Goal: Task Accomplishment & Management: Contribute content

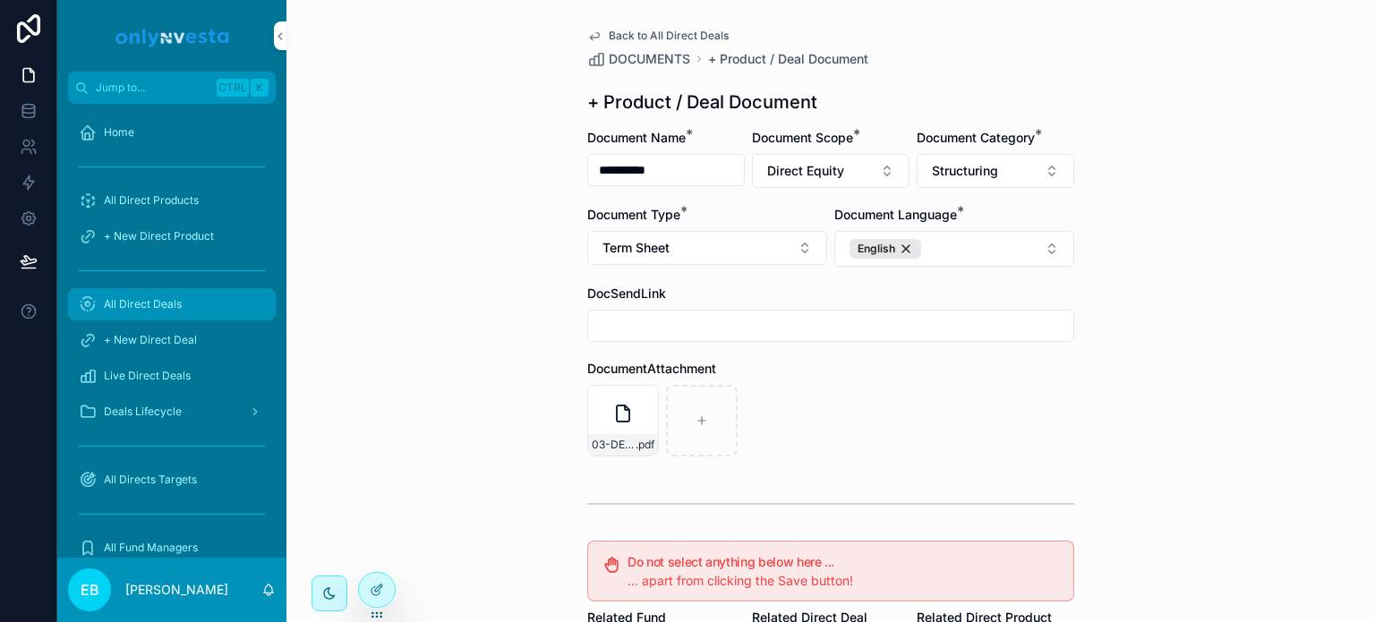
click at [145, 305] on span "All Direct Deals" at bounding box center [143, 304] width 78 height 14
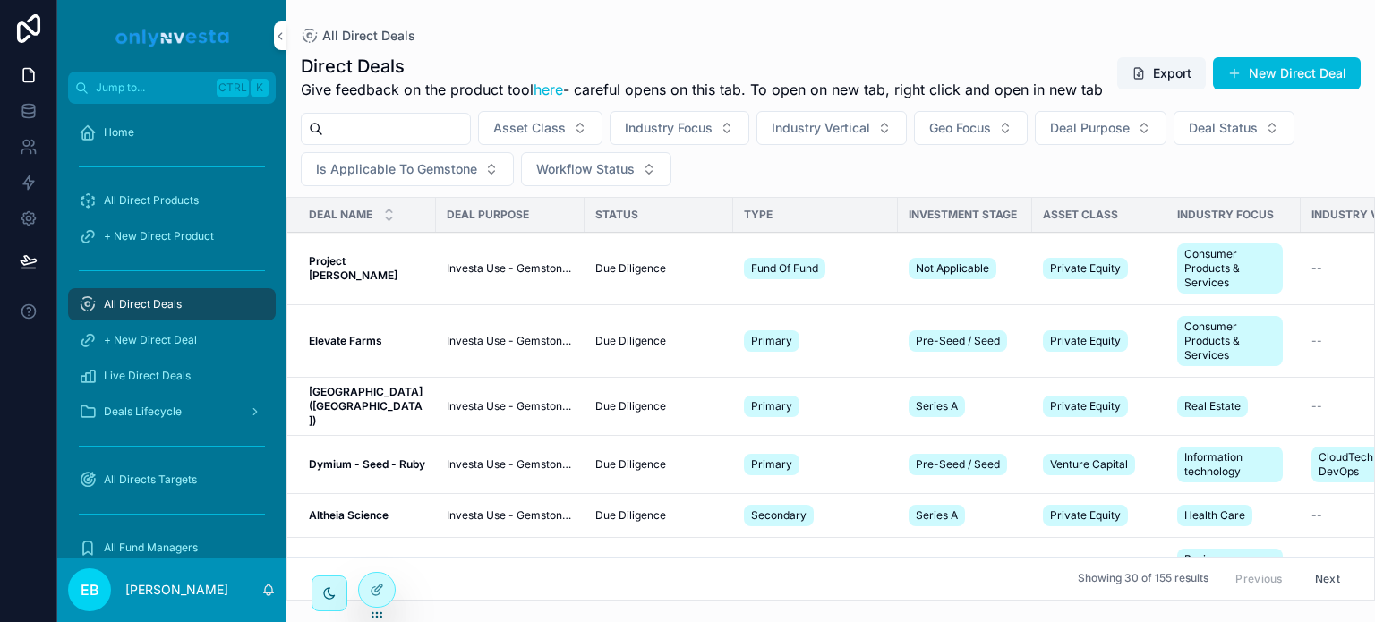
click at [405, 141] on input "scrollable content" at bounding box center [396, 128] width 147 height 25
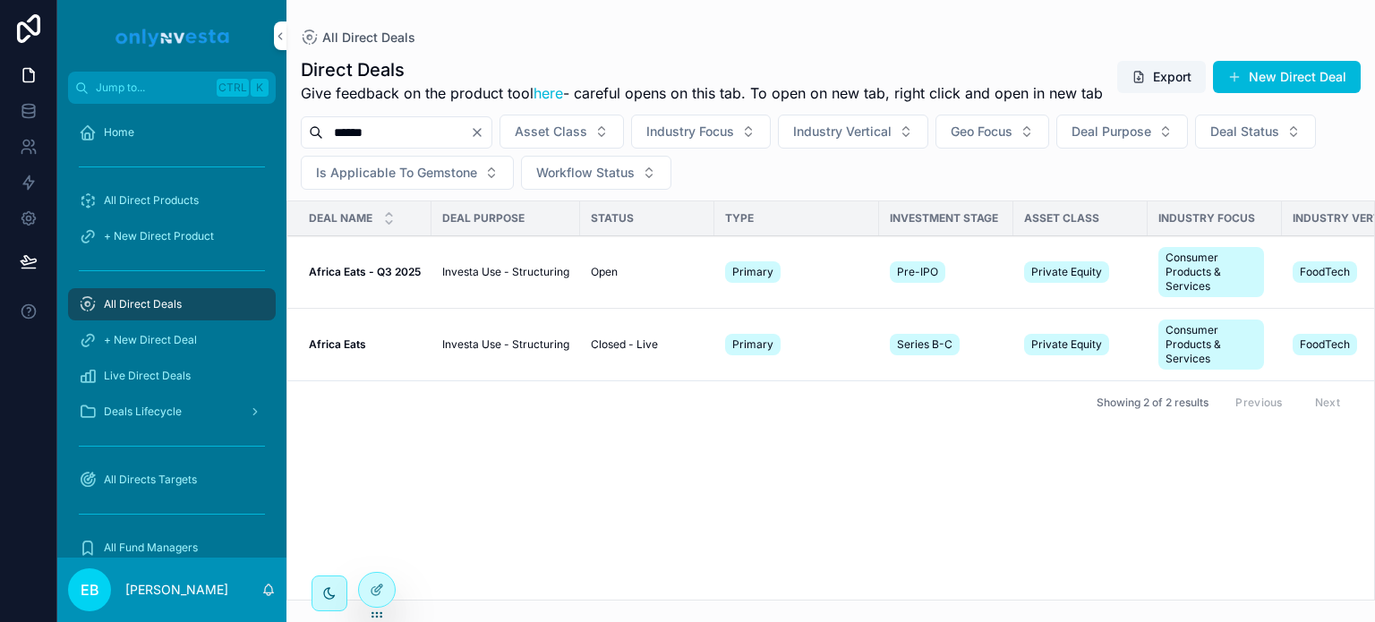
type input "******"
click at [365, 278] on strong "Africa Eats - Q3 2025" at bounding box center [365, 271] width 112 height 13
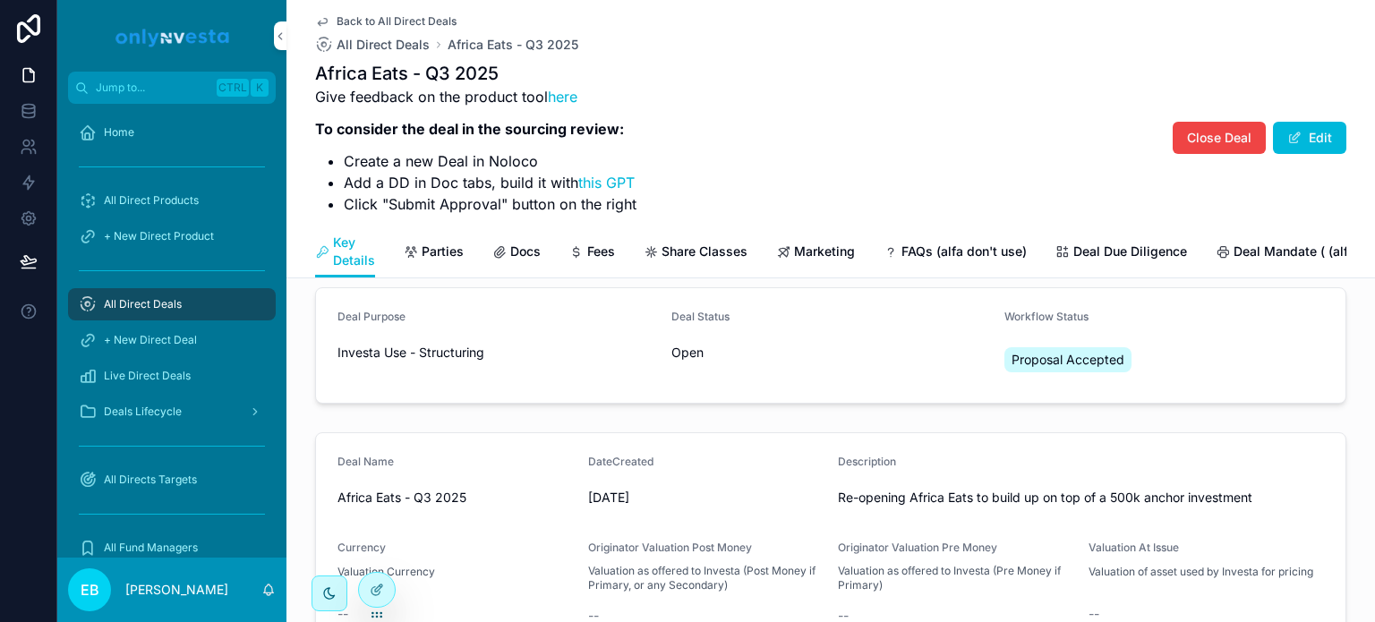
scroll to position [21, 0]
click at [525, 252] on span "Docs" at bounding box center [525, 252] width 30 height 18
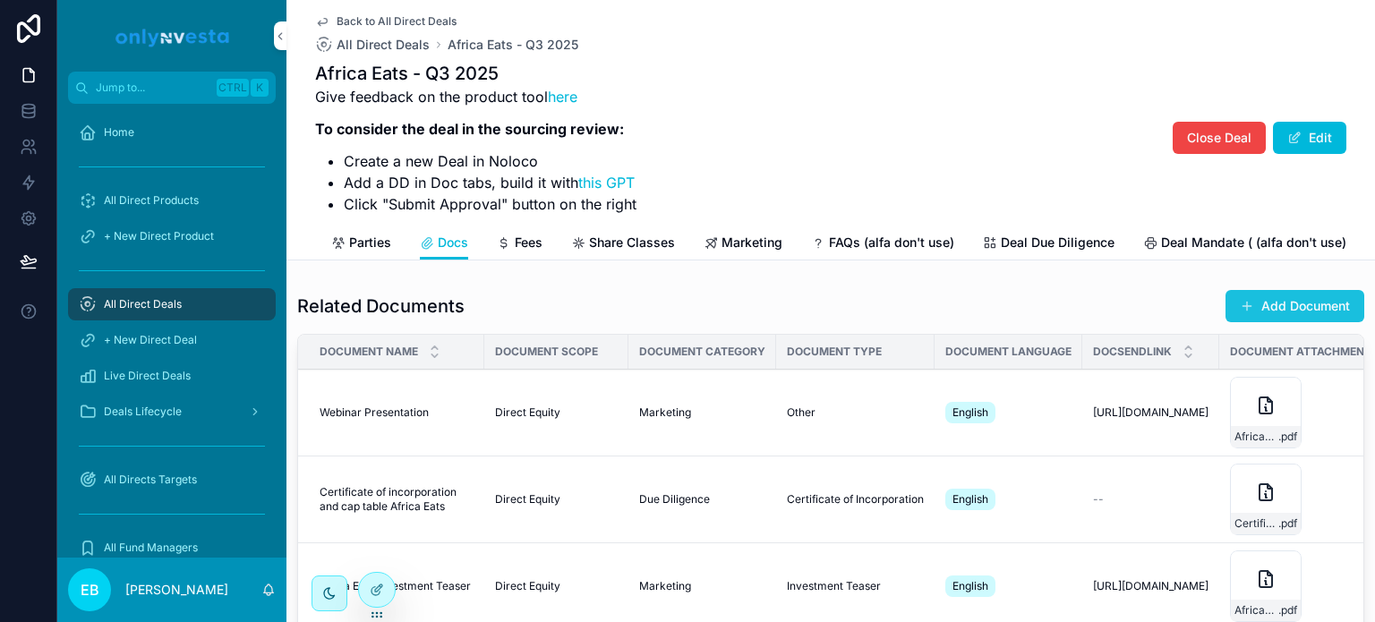
click at [1307, 322] on button "Add Document" at bounding box center [1295, 306] width 139 height 32
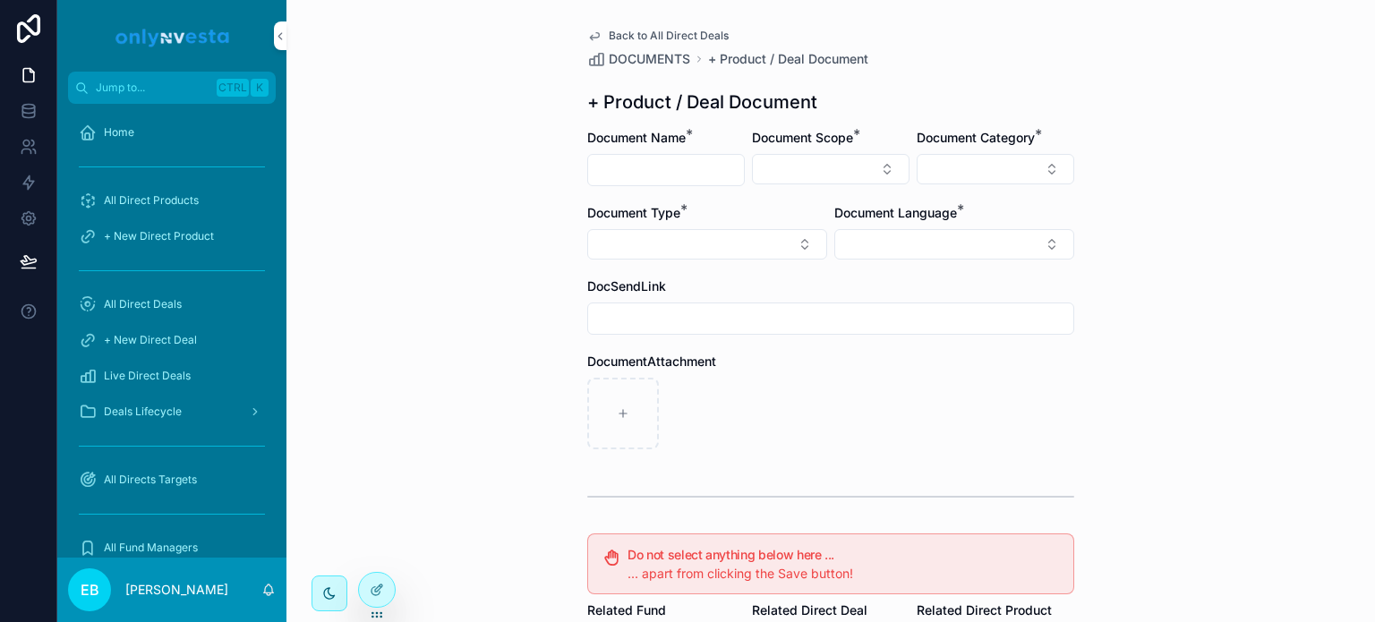
click at [629, 168] on input "scrollable content" at bounding box center [666, 170] width 156 height 25
click at [874, 170] on button "Select Button" at bounding box center [831, 169] width 158 height 30
click at [839, 137] on span "Document Scope" at bounding box center [802, 137] width 101 height 15
click at [1047, 159] on button "Select Button" at bounding box center [996, 169] width 158 height 30
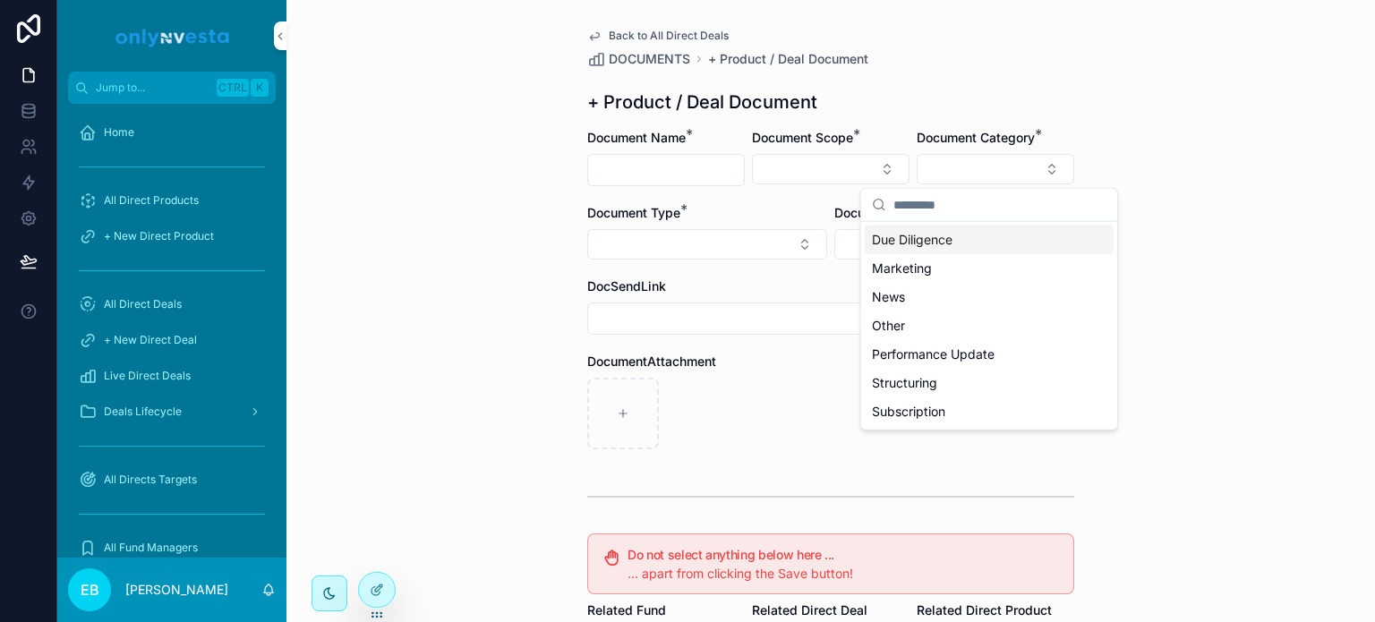
click at [1039, 124] on div "Back to All Direct Deals DOCUMENTS + Product / Deal Document + Product / Deal D…" at bounding box center [831, 484] width 516 height 969
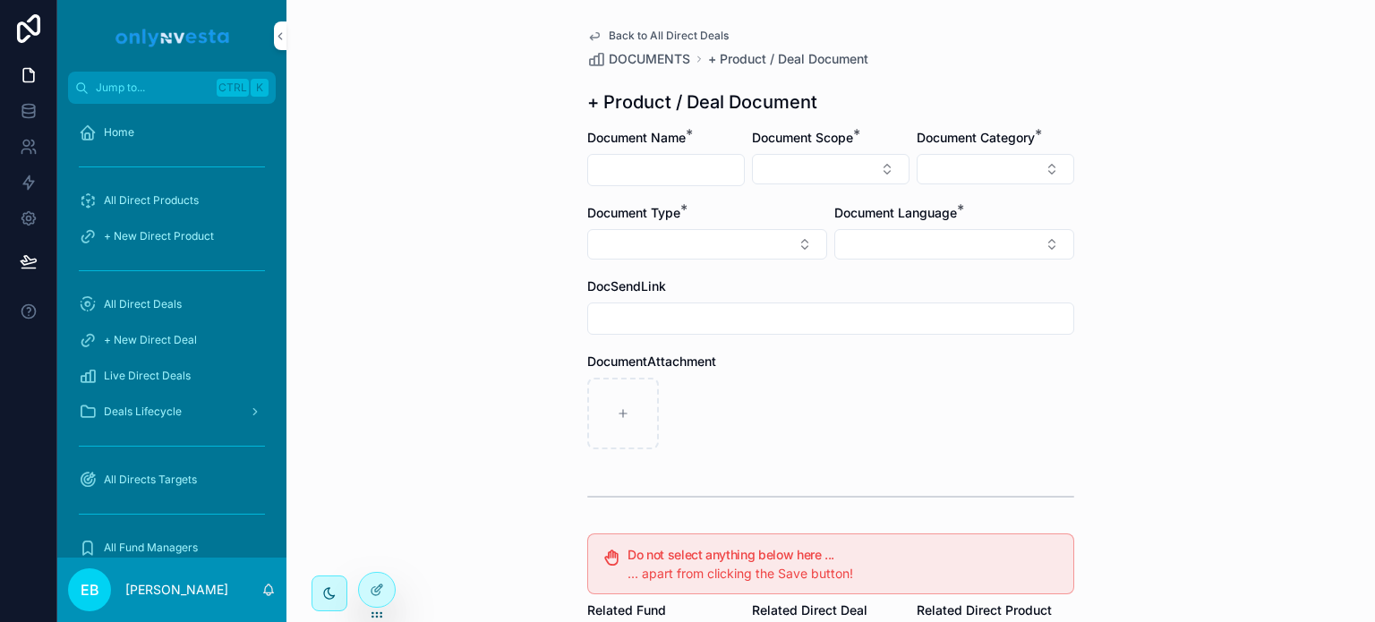
click at [668, 225] on div "Document Type *" at bounding box center [707, 232] width 240 height 56
click at [673, 243] on button "Select Button" at bounding box center [707, 244] width 240 height 30
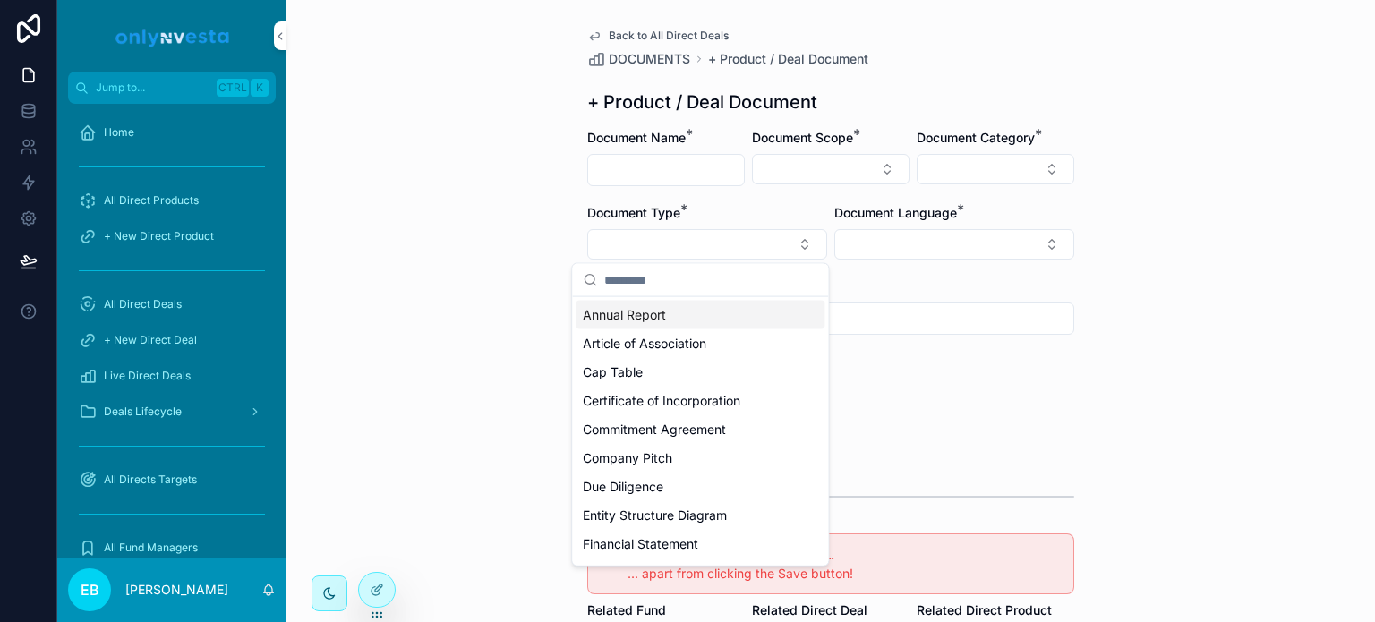
click at [721, 226] on div "Document Type *" at bounding box center [707, 232] width 240 height 56
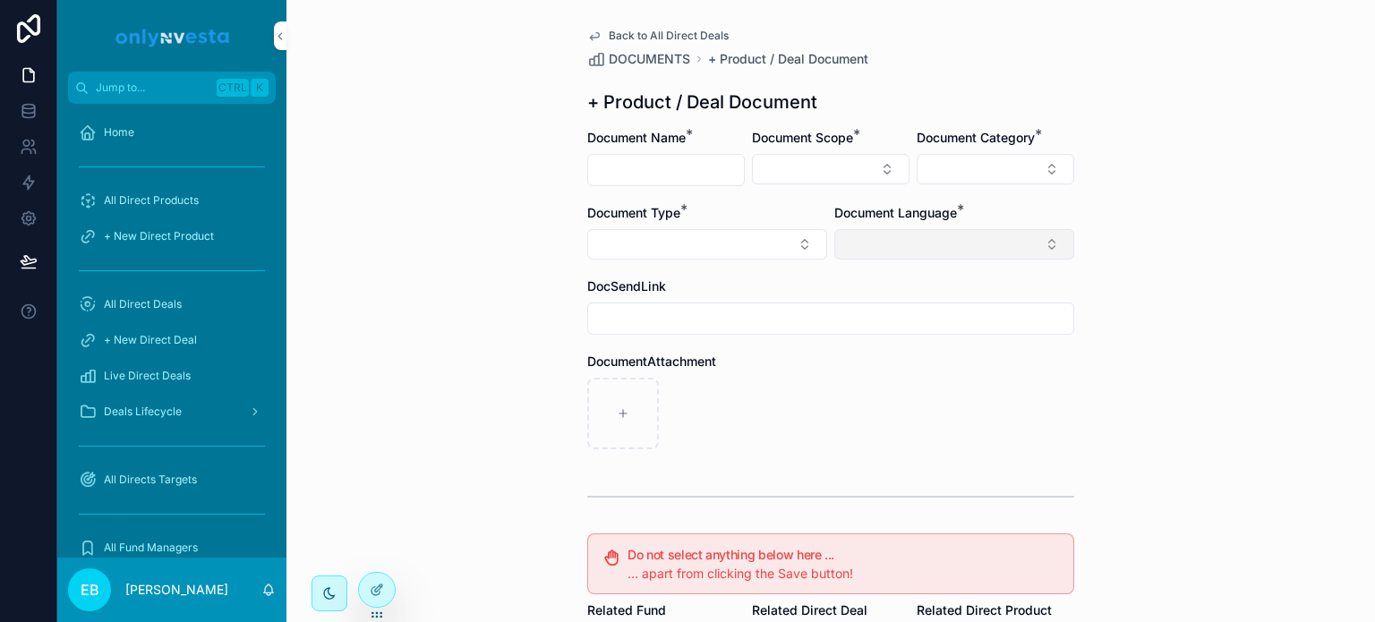
click at [947, 236] on button "Select Button" at bounding box center [954, 244] width 240 height 30
click at [908, 213] on span "Document Language" at bounding box center [895, 212] width 123 height 15
click at [692, 327] on input "scrollable content" at bounding box center [830, 318] width 485 height 25
click at [635, 312] on input "scrollable content" at bounding box center [830, 318] width 485 height 25
click at [1265, 357] on div "Back to All Direct Deals DOCUMENTS + Product / Deal Document + Product / Deal D…" at bounding box center [830, 311] width 1089 height 622
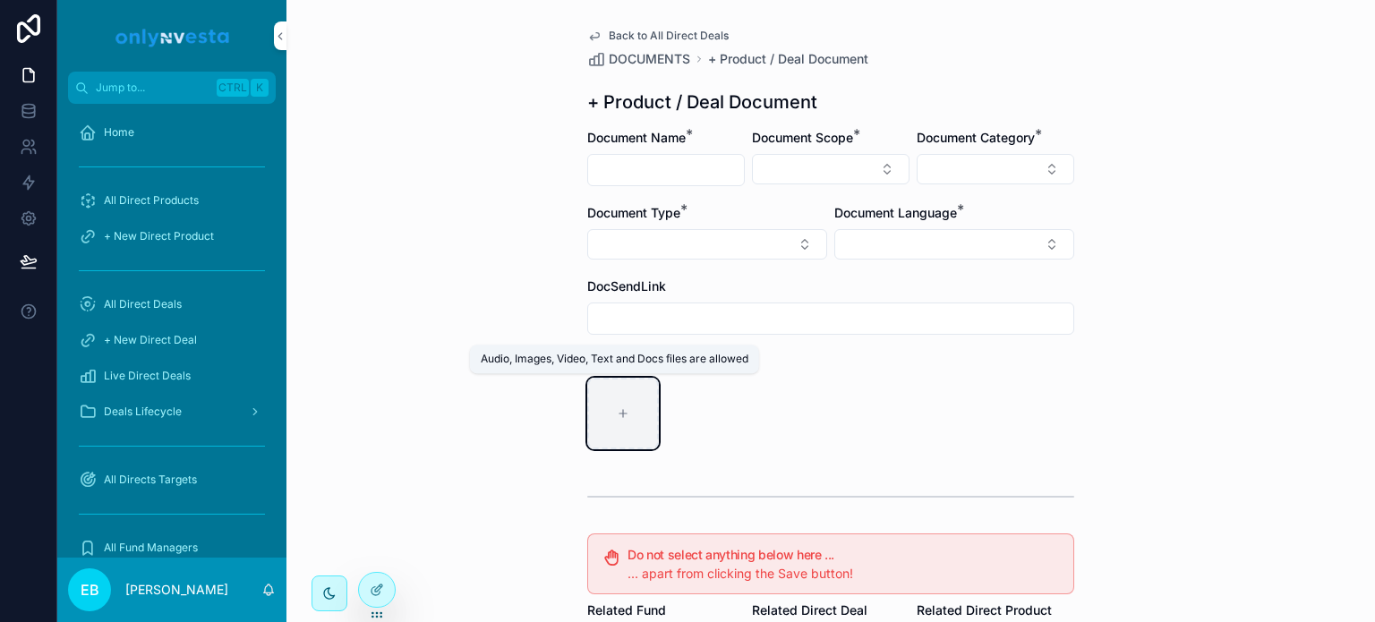
click at [626, 410] on div "scrollable content" at bounding box center [623, 414] width 72 height 72
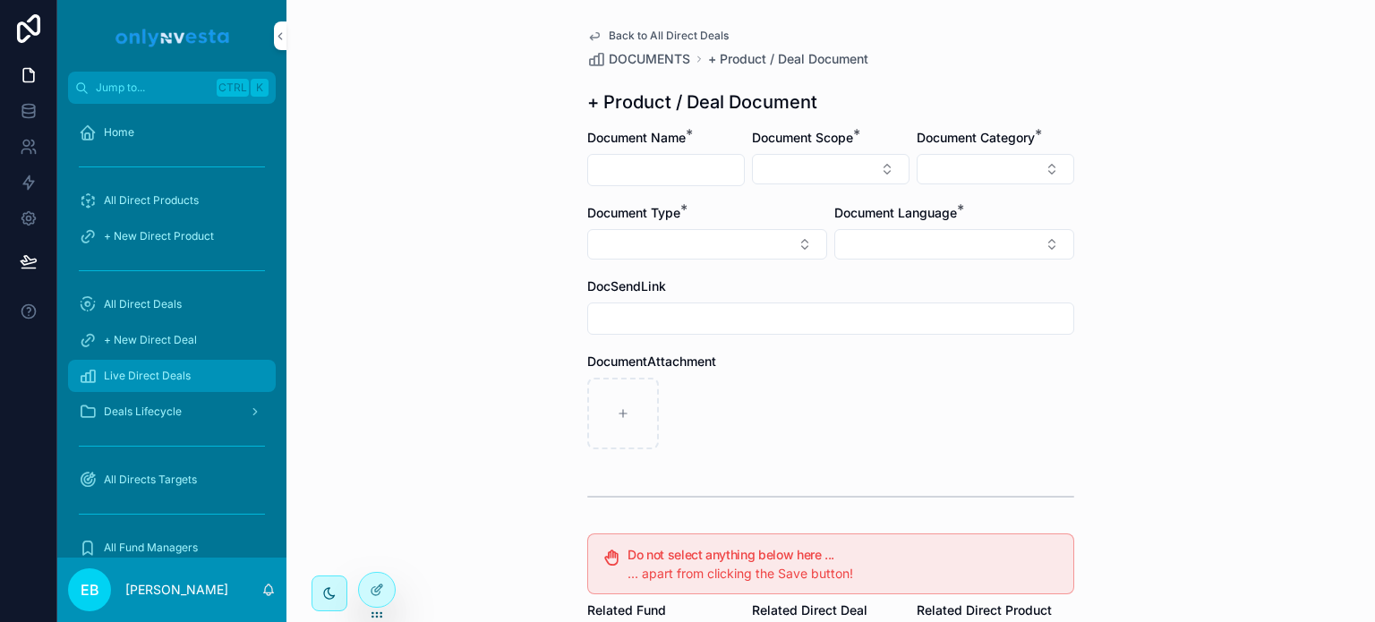
click at [146, 371] on span "Live Direct Deals" at bounding box center [147, 376] width 87 height 14
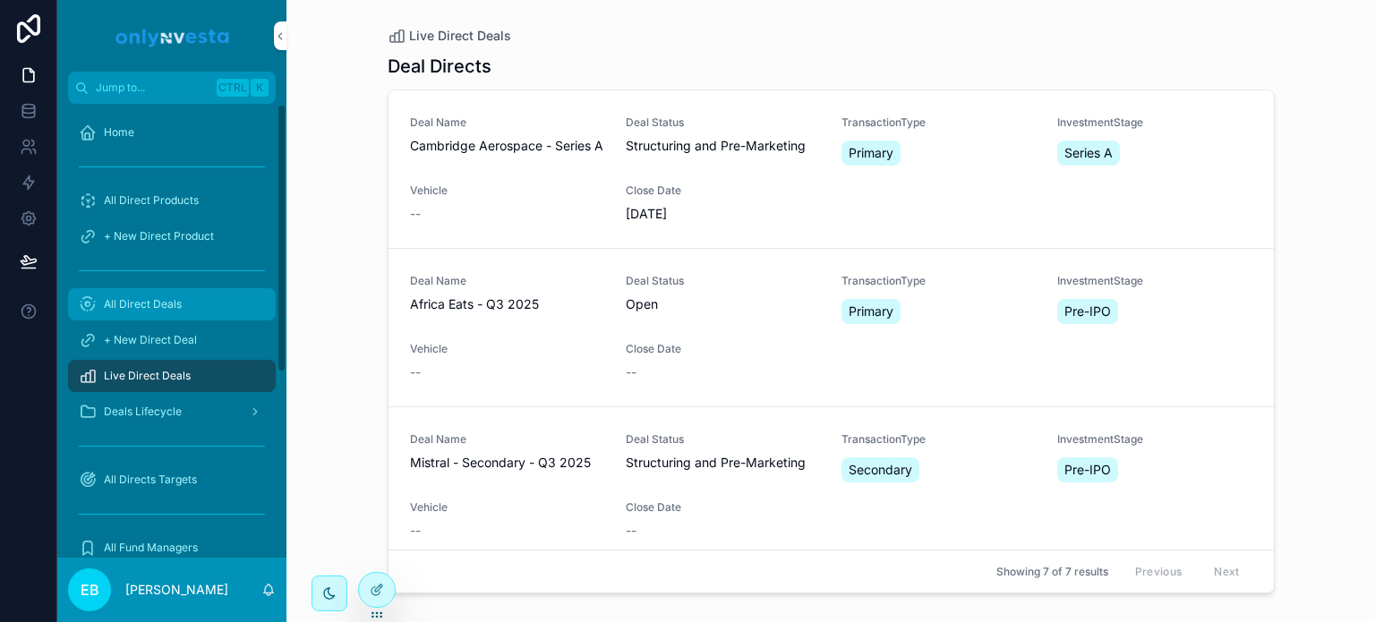
click at [144, 300] on span "All Direct Deals" at bounding box center [143, 304] width 78 height 14
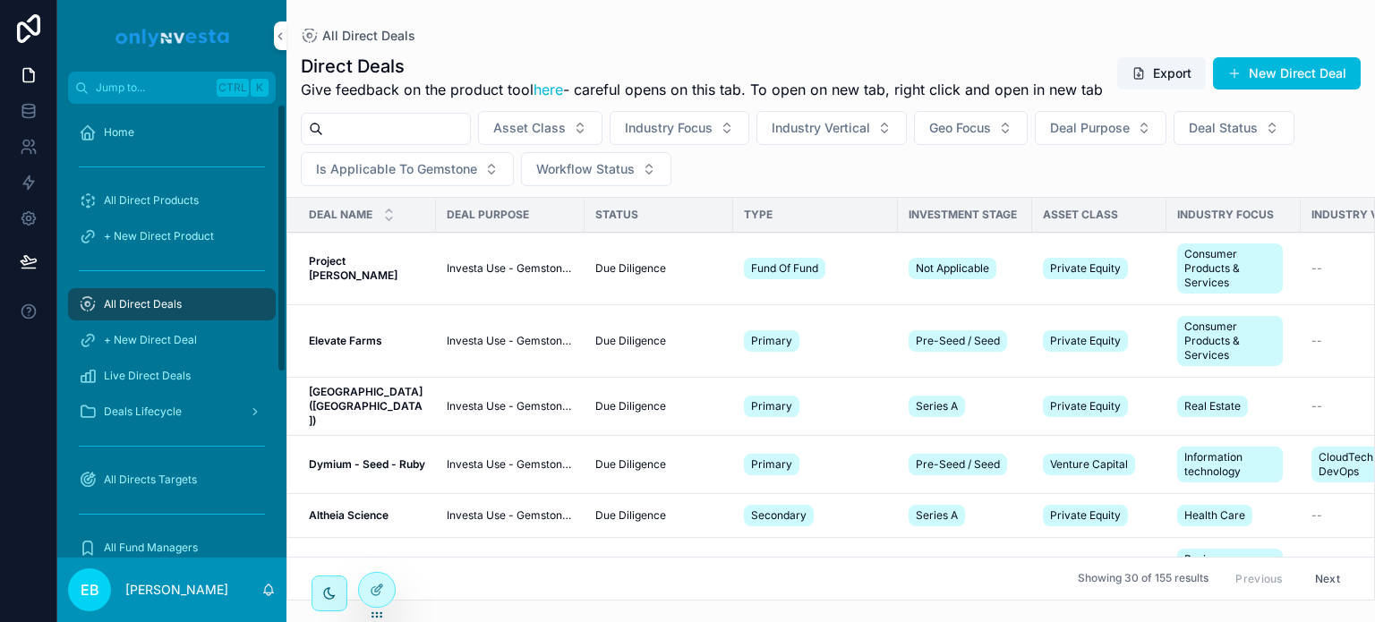
drag, startPoint x: 154, startPoint y: 303, endPoint x: 222, endPoint y: 287, distance: 69.9
click at [154, 303] on span "All Direct Deals" at bounding box center [143, 304] width 78 height 14
click at [376, 141] on input "scrollable content" at bounding box center [396, 128] width 147 height 25
drag, startPoint x: 350, startPoint y: 114, endPoint x: 278, endPoint y: 114, distance: 72.5
click at [278, 114] on div "Jump to... Ctrl K Home All Direct Products + New Direct Product All Direct Deal…" at bounding box center [716, 311] width 1318 height 622
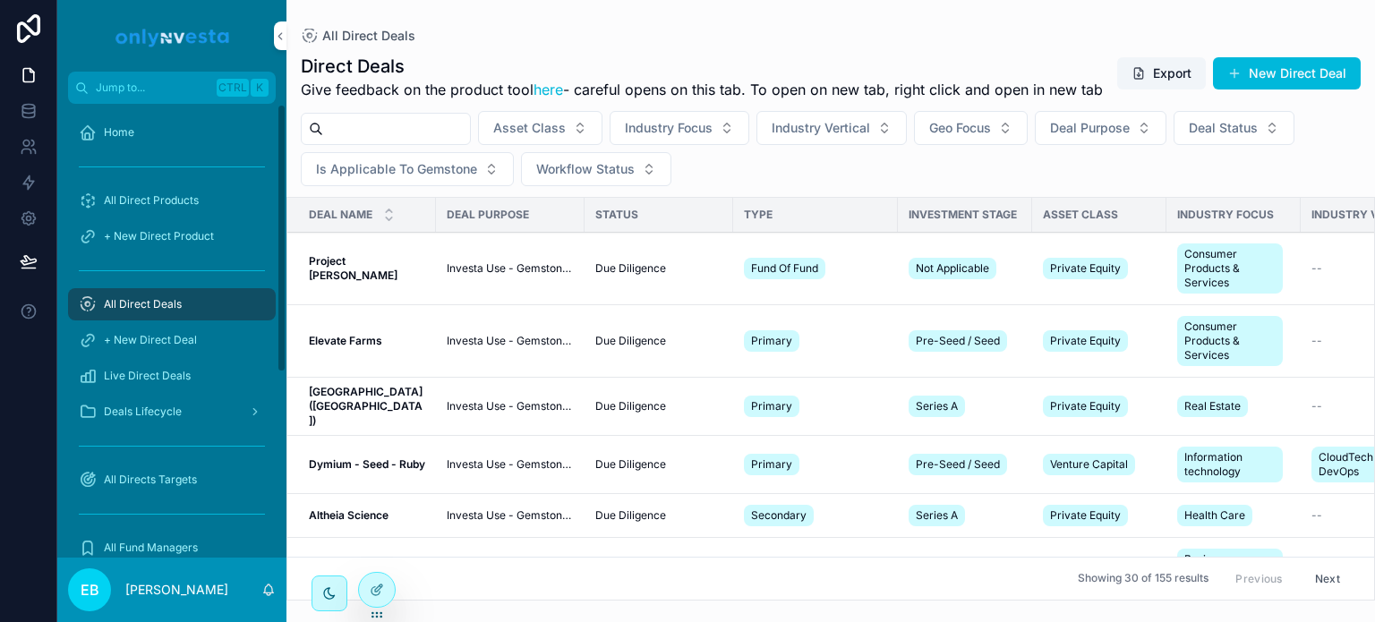
click at [376, 100] on span "Give feedback on the product tool here - careful opens on this tab. To open on …" at bounding box center [702, 89] width 802 height 21
click at [322, 136] on icon "scrollable content" at bounding box center [316, 129] width 14 height 14
click at [326, 141] on input "scrollable content" at bounding box center [396, 128] width 147 height 25
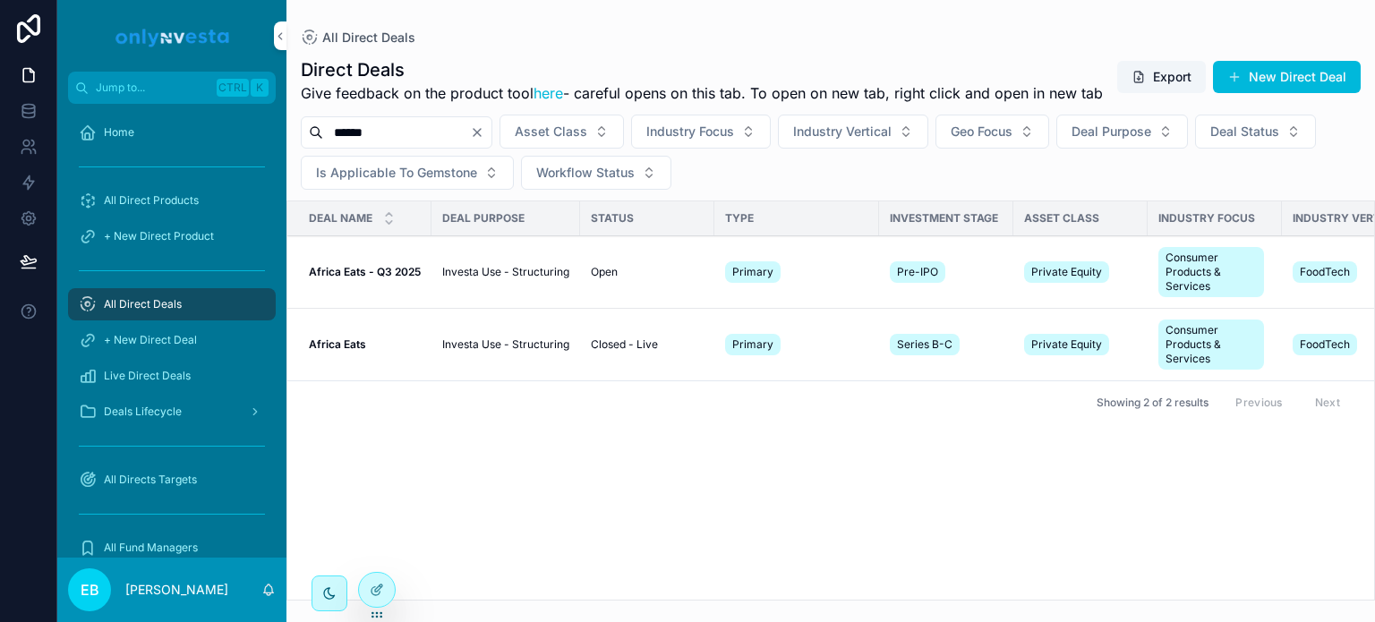
type input "******"
click at [349, 278] on strong "Africa Eats - Q3 2025" at bounding box center [365, 271] width 112 height 13
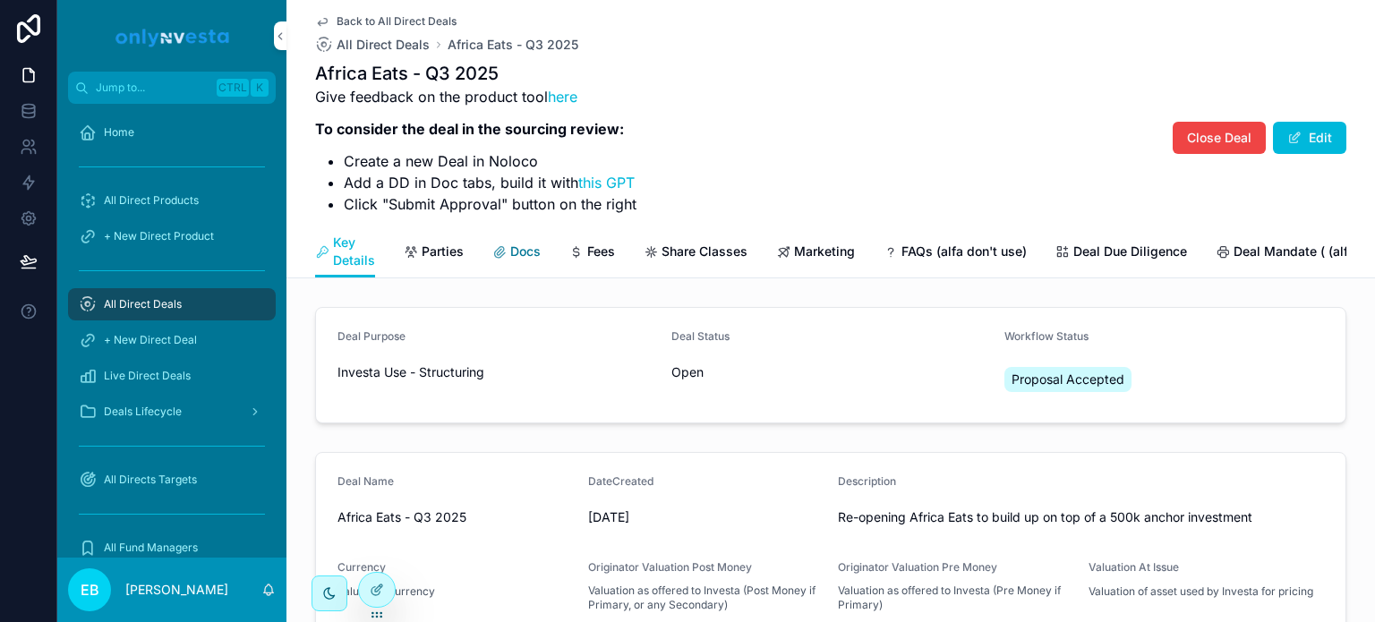
click at [512, 246] on span "Docs" at bounding box center [525, 252] width 30 height 18
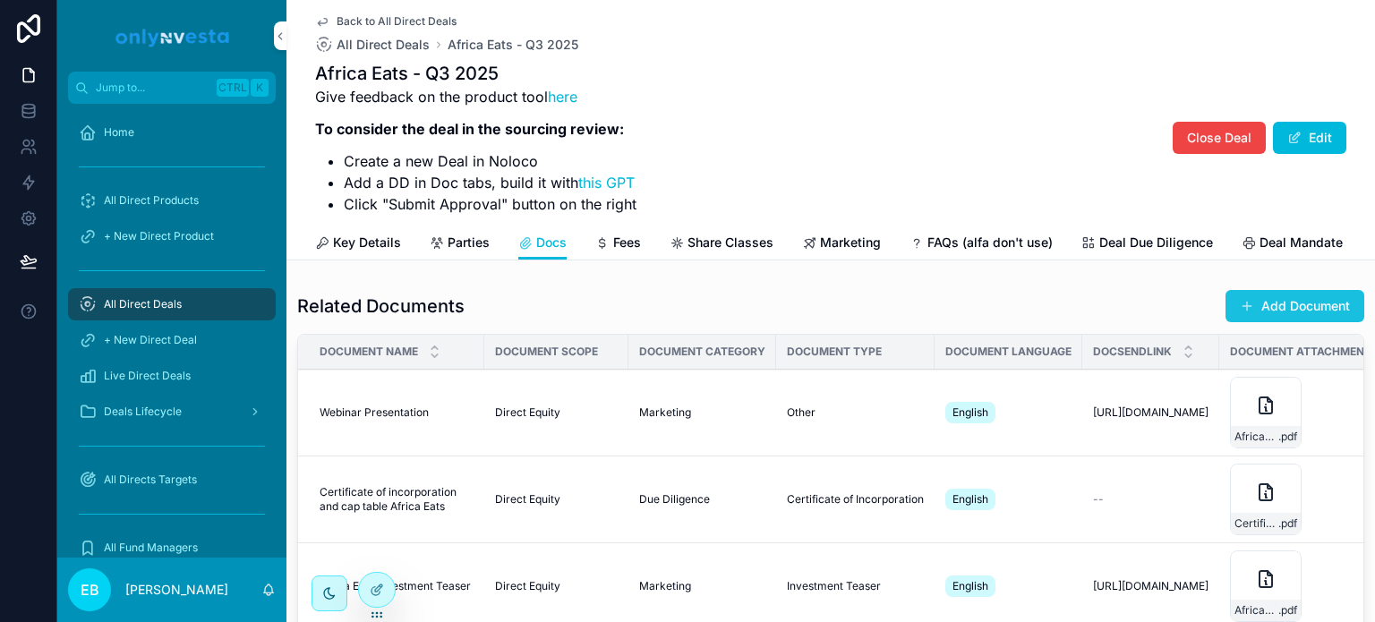
click at [1275, 322] on button "Add Document" at bounding box center [1295, 306] width 139 height 32
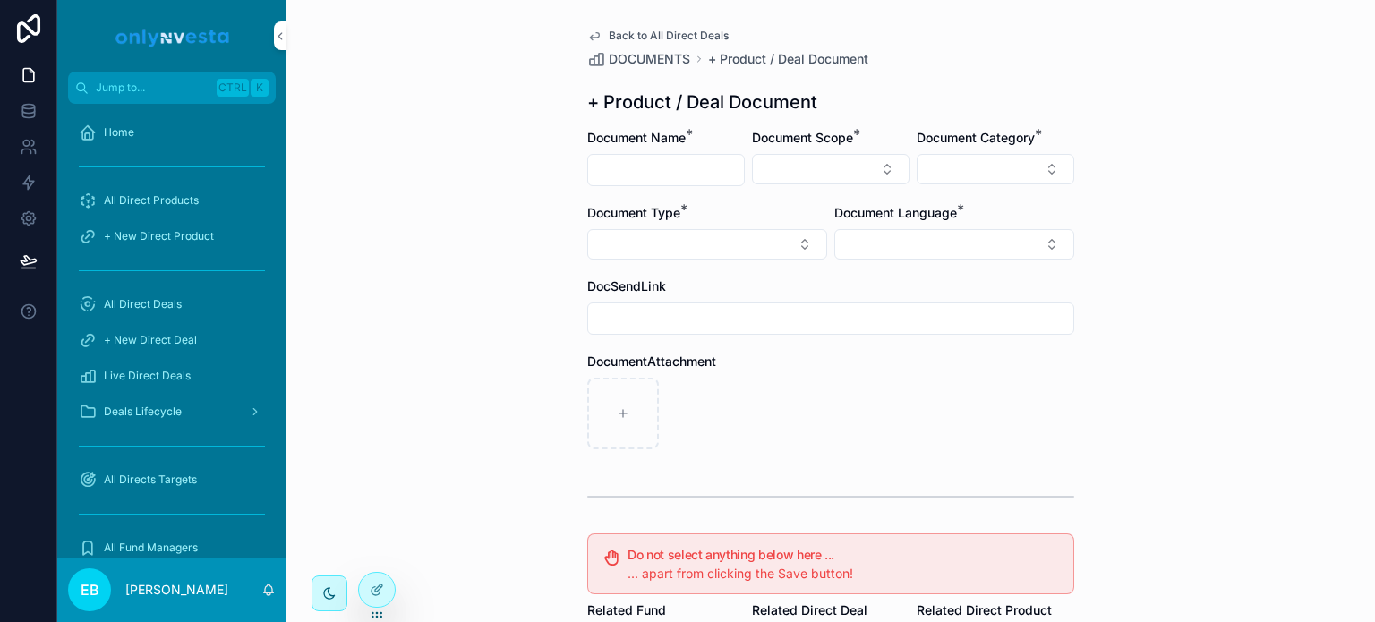
click at [654, 168] on input "scrollable content" at bounding box center [666, 170] width 156 height 25
type input "*"
click at [871, 164] on button "Select Button" at bounding box center [831, 169] width 158 height 30
click at [713, 317] on input "scrollable content" at bounding box center [830, 318] width 485 height 25
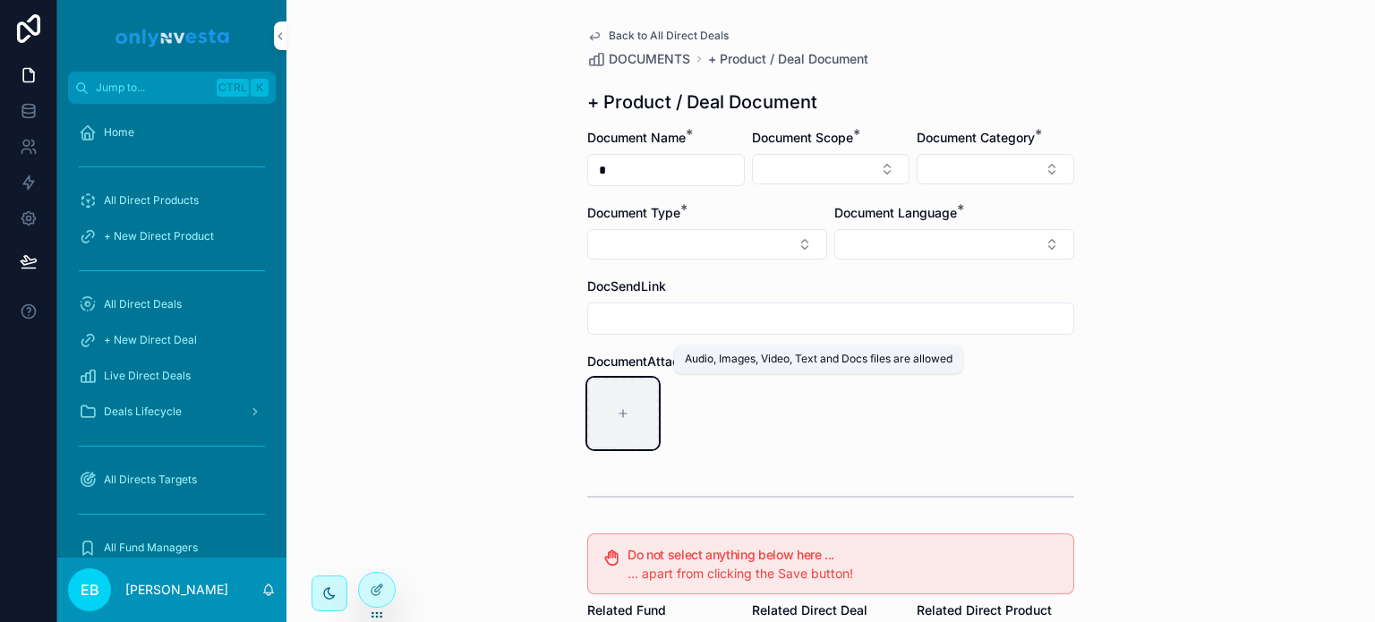
click at [619, 380] on div "scrollable content" at bounding box center [623, 414] width 72 height 72
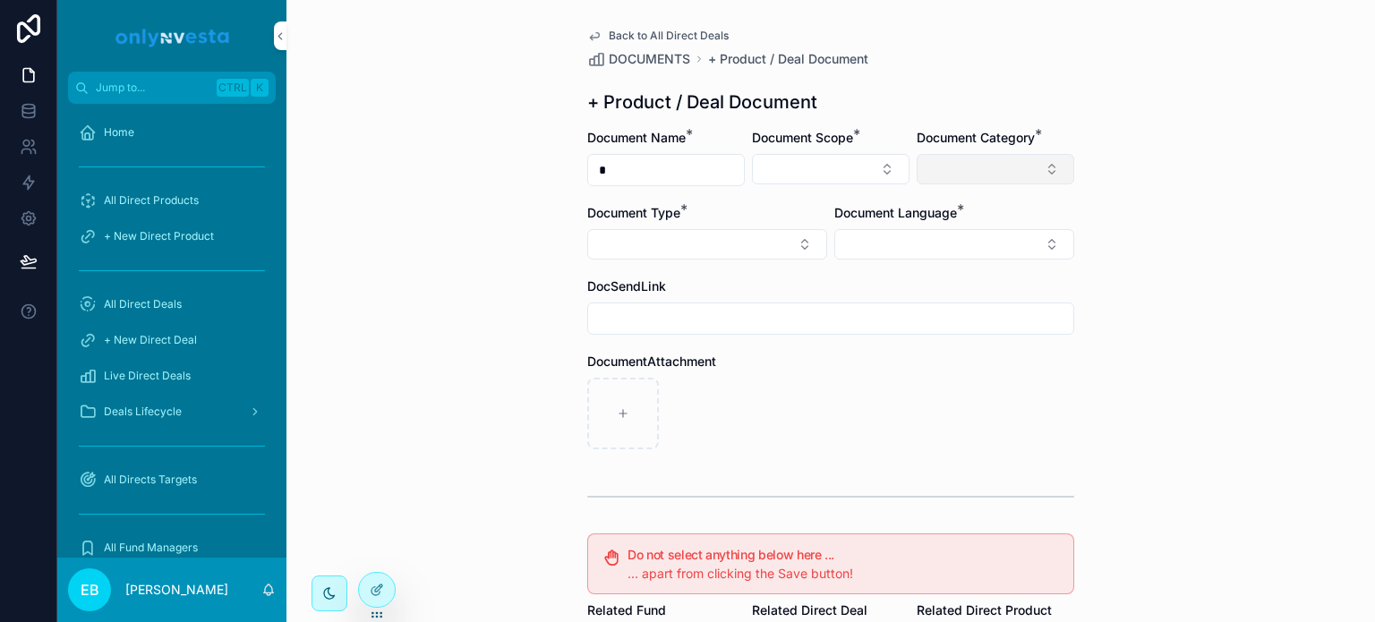
click at [1046, 166] on button "Select Button" at bounding box center [996, 169] width 158 height 30
click at [738, 238] on button "Select Button" at bounding box center [707, 244] width 240 height 30
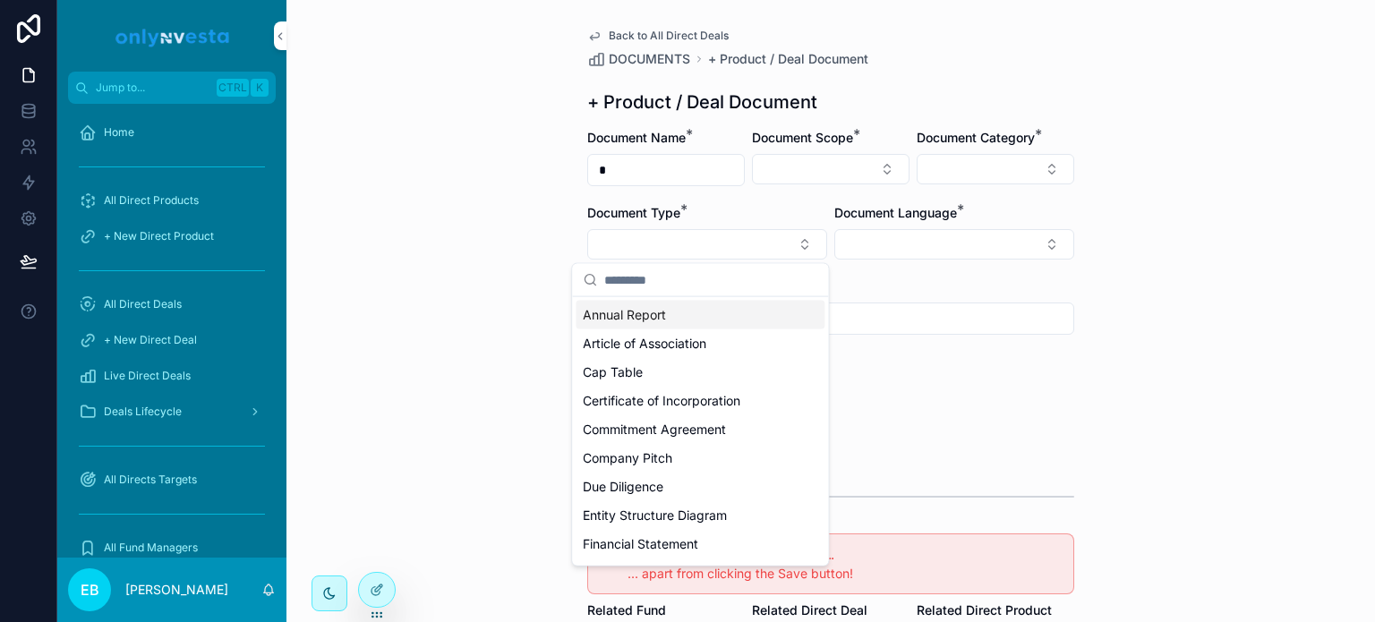
click at [605, 24] on div "Back to All Direct Deals DOCUMENTS + Product / Deal Document + Product / Deal D…" at bounding box center [831, 484] width 516 height 969
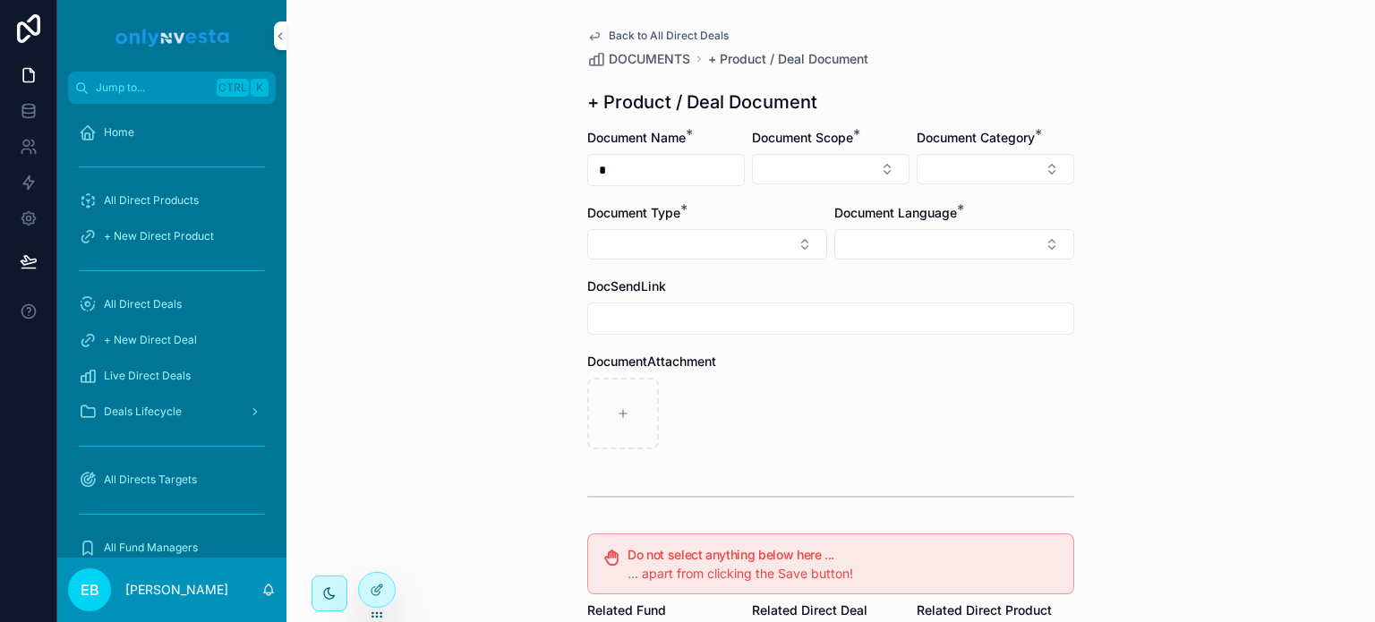
click at [600, 32] on link "Back to All Direct Deals" at bounding box center [657, 36] width 141 height 14
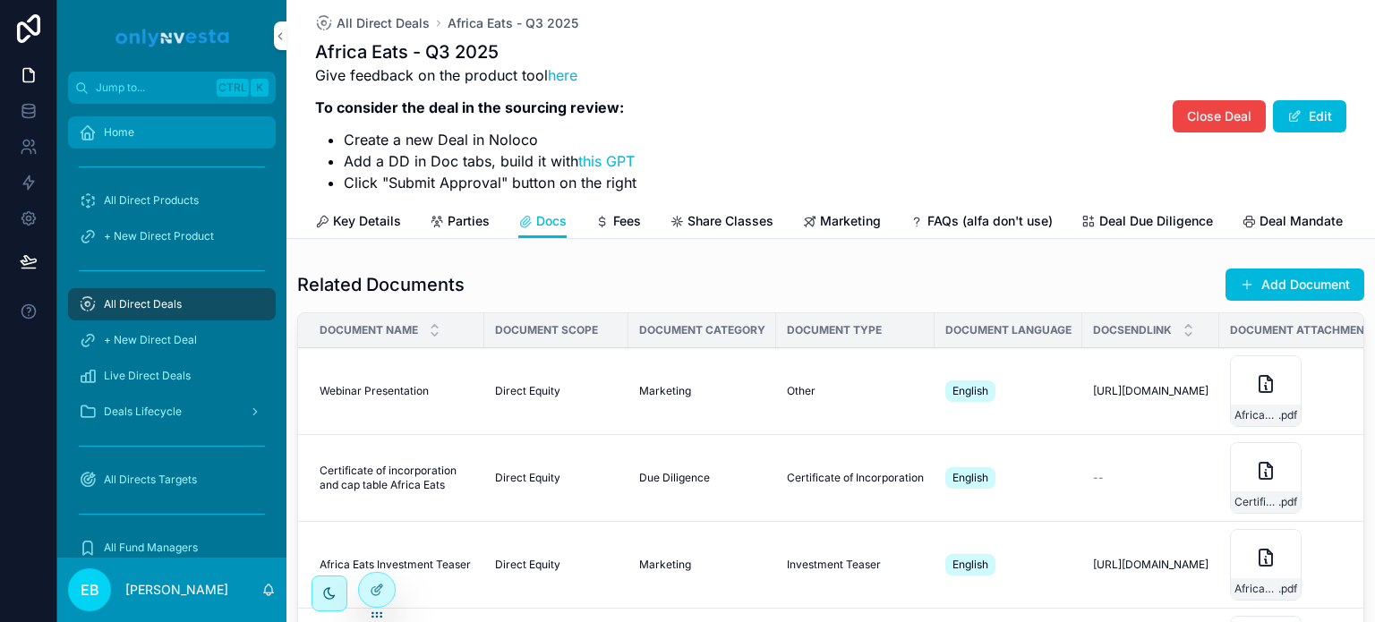
drag, startPoint x: 150, startPoint y: 122, endPoint x: 144, endPoint y: 132, distance: 11.7
click at [150, 122] on div "Home" at bounding box center [172, 132] width 186 height 29
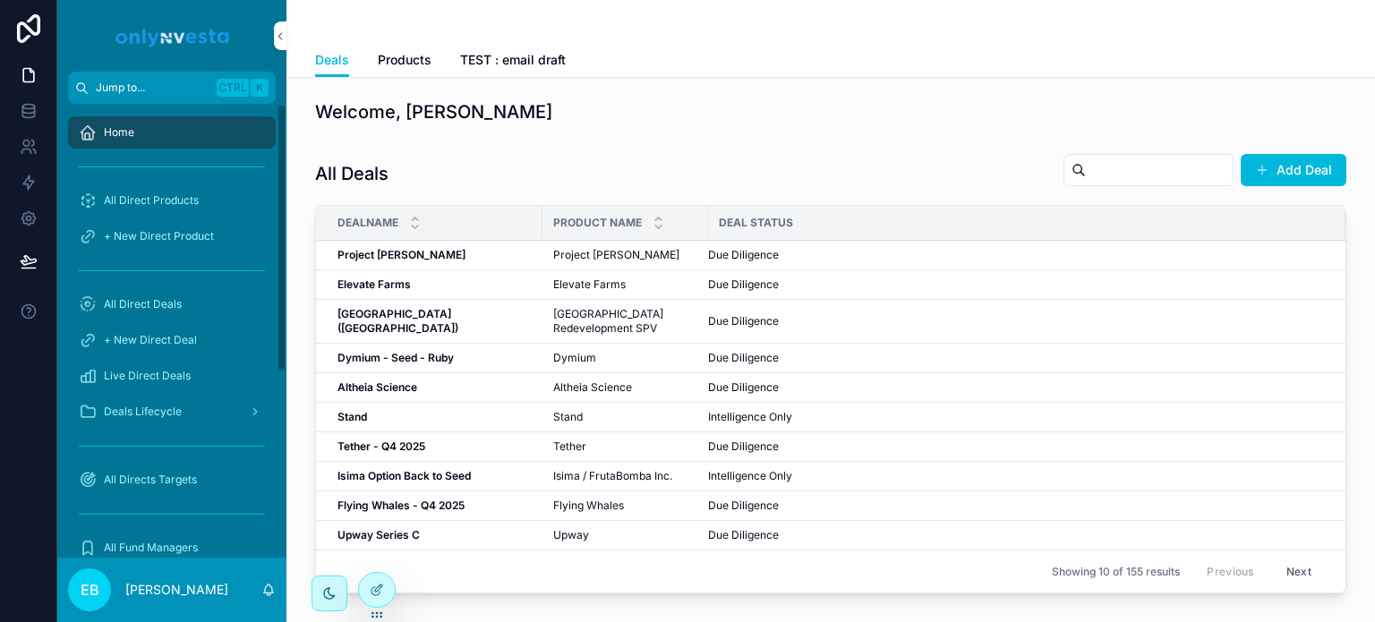
click at [178, 92] on span "Jump to..." at bounding box center [153, 88] width 114 height 14
click at [141, 138] on div "Home" at bounding box center [172, 132] width 186 height 29
click at [168, 299] on span "All Direct Deals" at bounding box center [143, 304] width 78 height 14
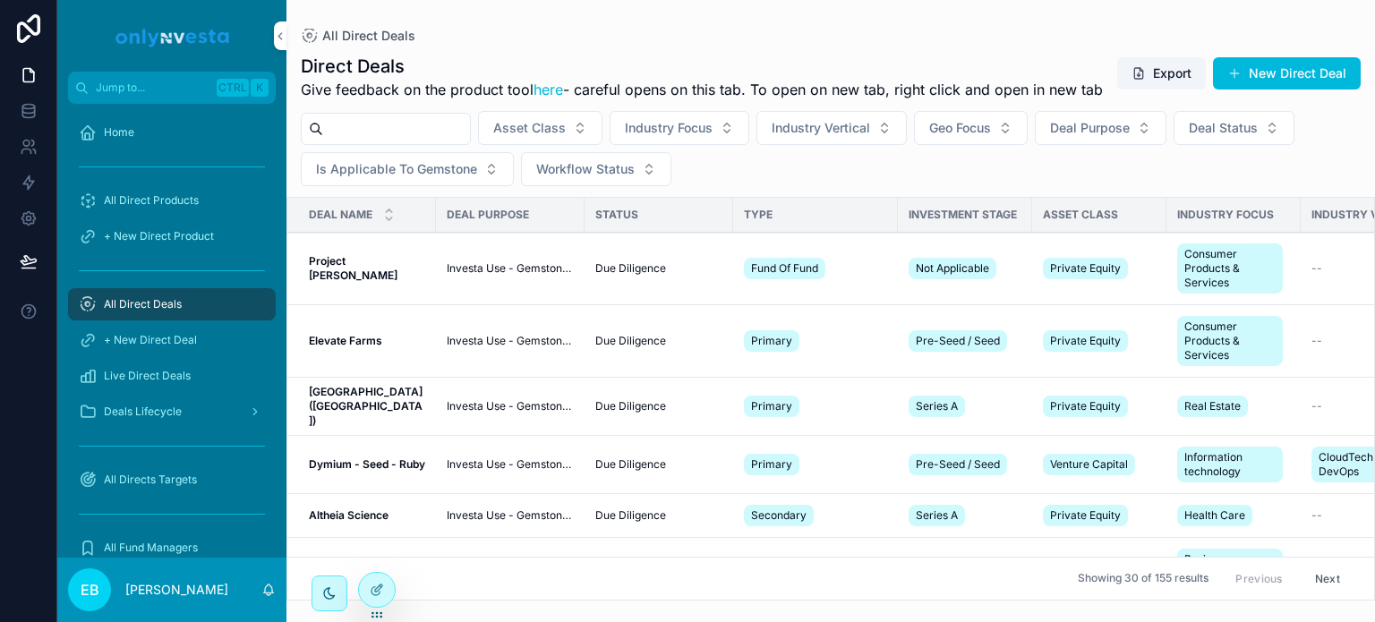
click at [405, 141] on input "scrollable content" at bounding box center [396, 128] width 147 height 25
type input "**********"
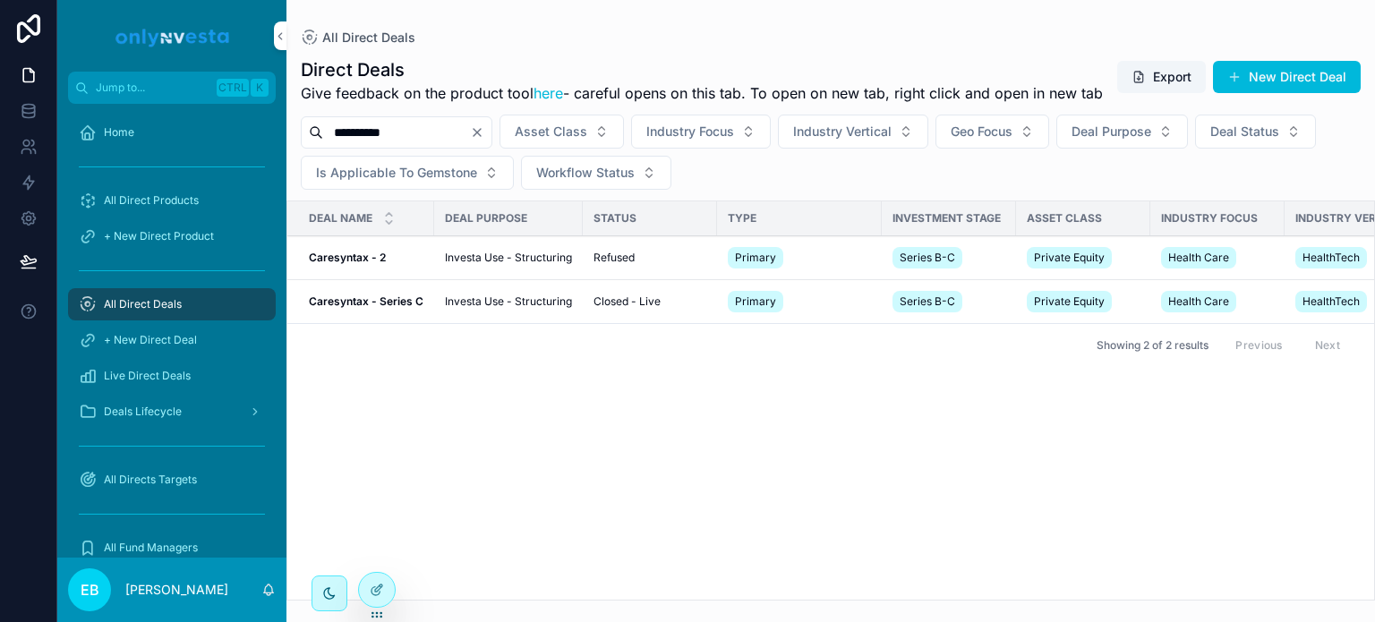
click at [358, 264] on strong "Caresyntax - 2" at bounding box center [347, 257] width 77 height 13
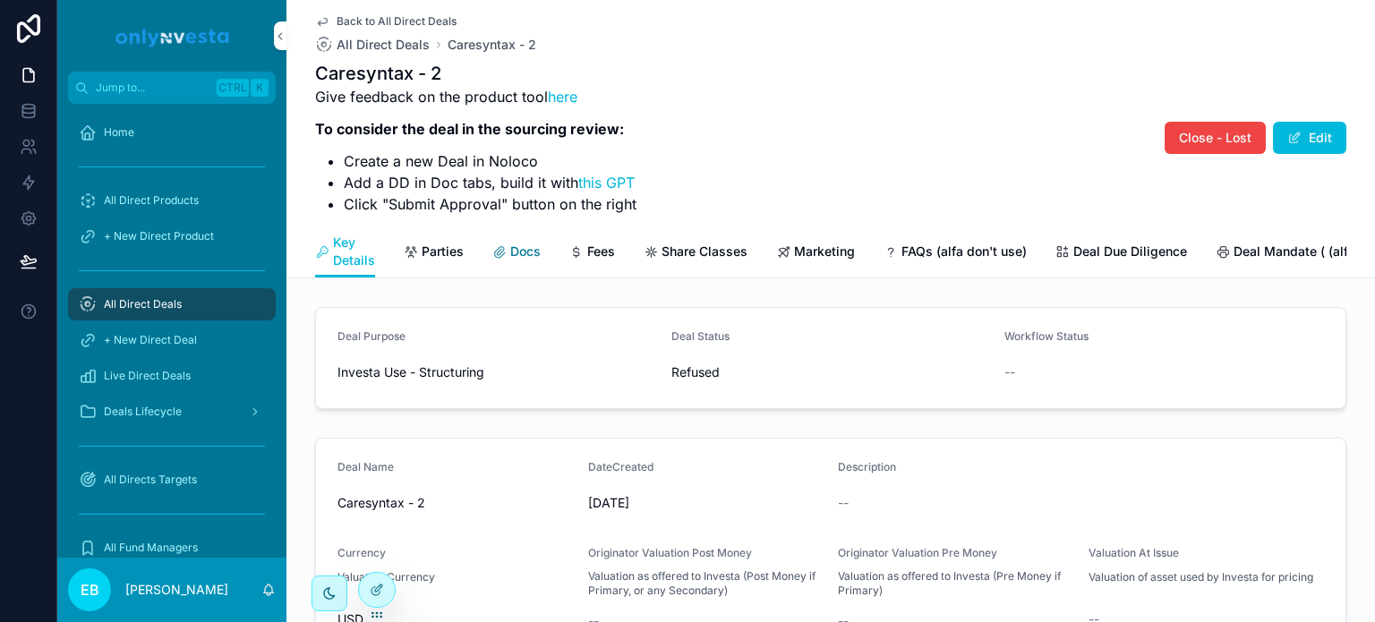
click at [528, 257] on span "Docs" at bounding box center [525, 252] width 30 height 18
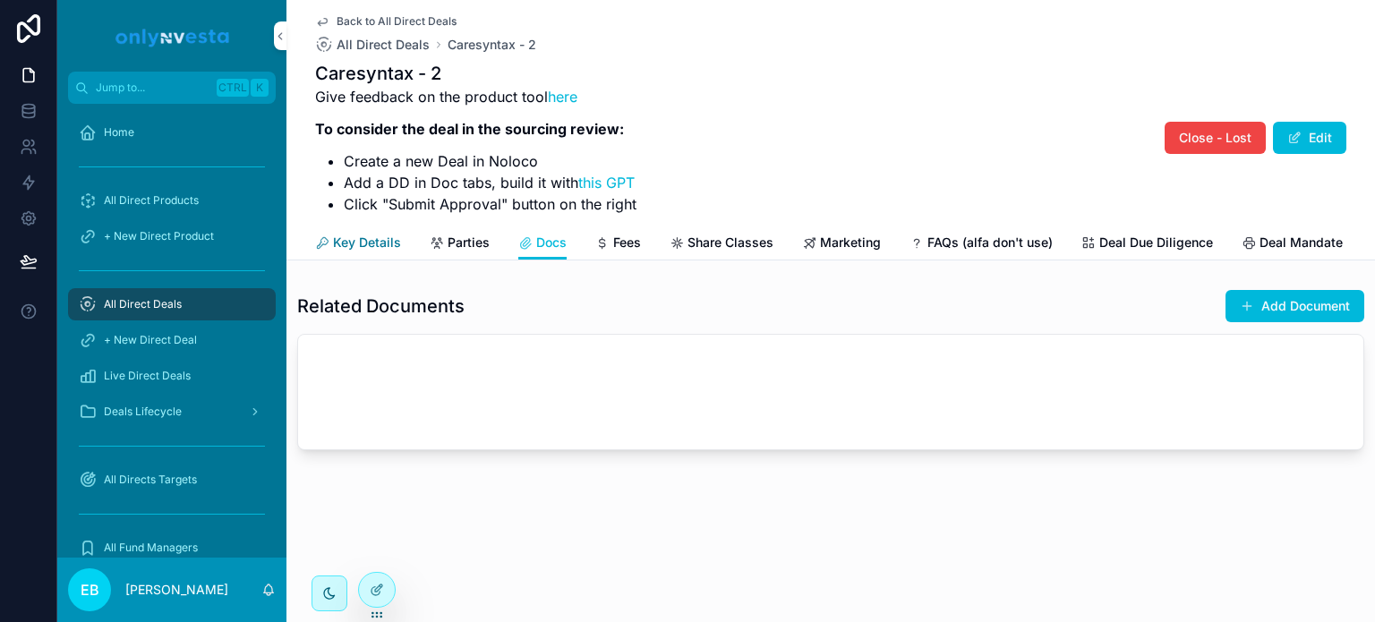
click at [379, 249] on span "Key Details" at bounding box center [367, 243] width 68 height 18
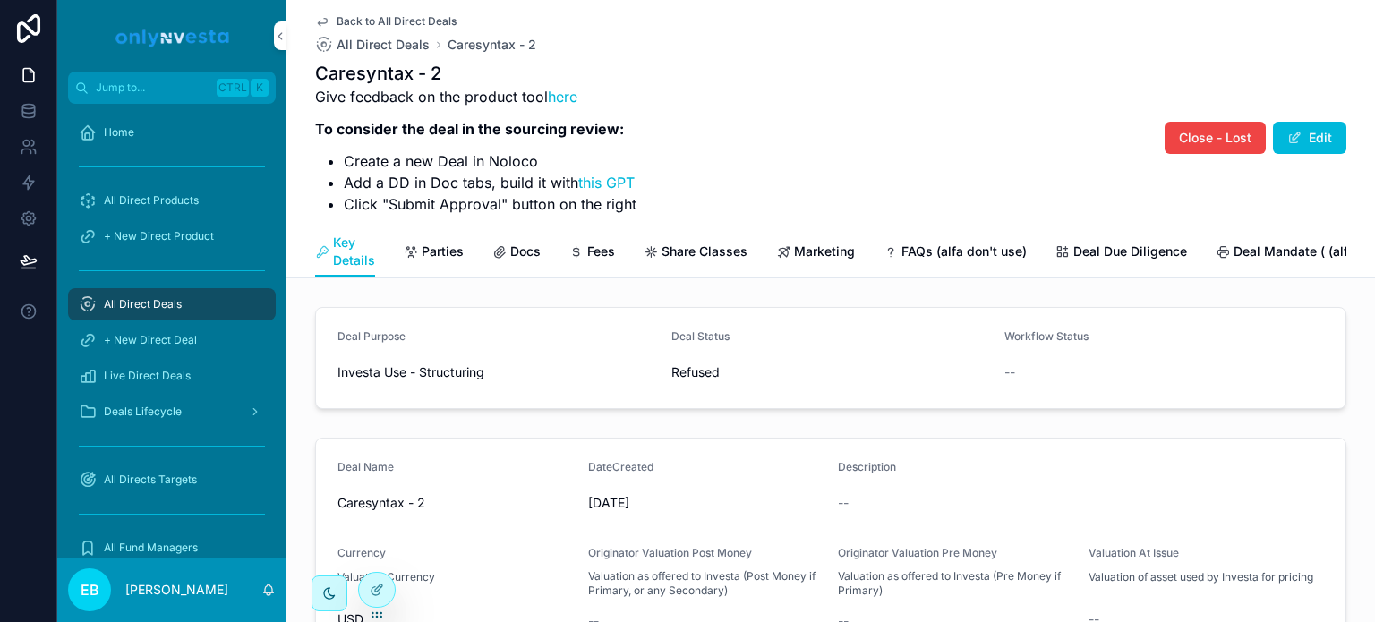
click at [317, 21] on icon "scrollable content" at bounding box center [322, 21] width 14 height 14
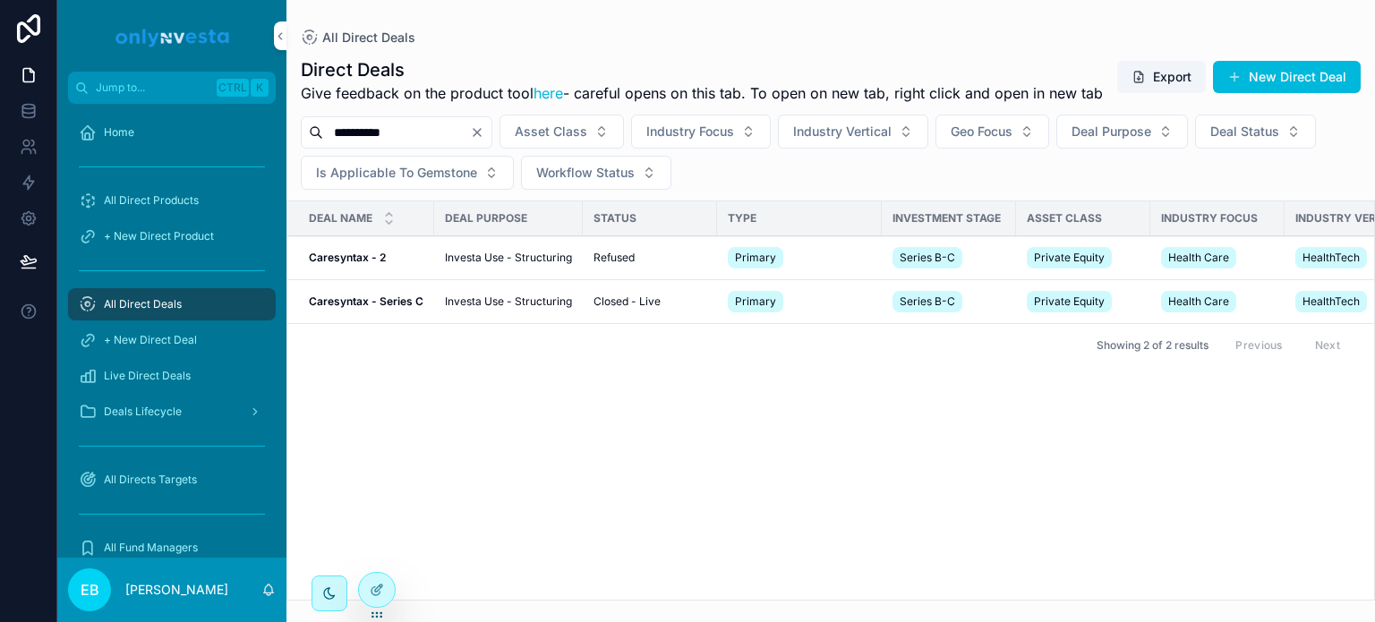
click at [389, 308] on strong "Caresyntax - Series C" at bounding box center [366, 301] width 115 height 13
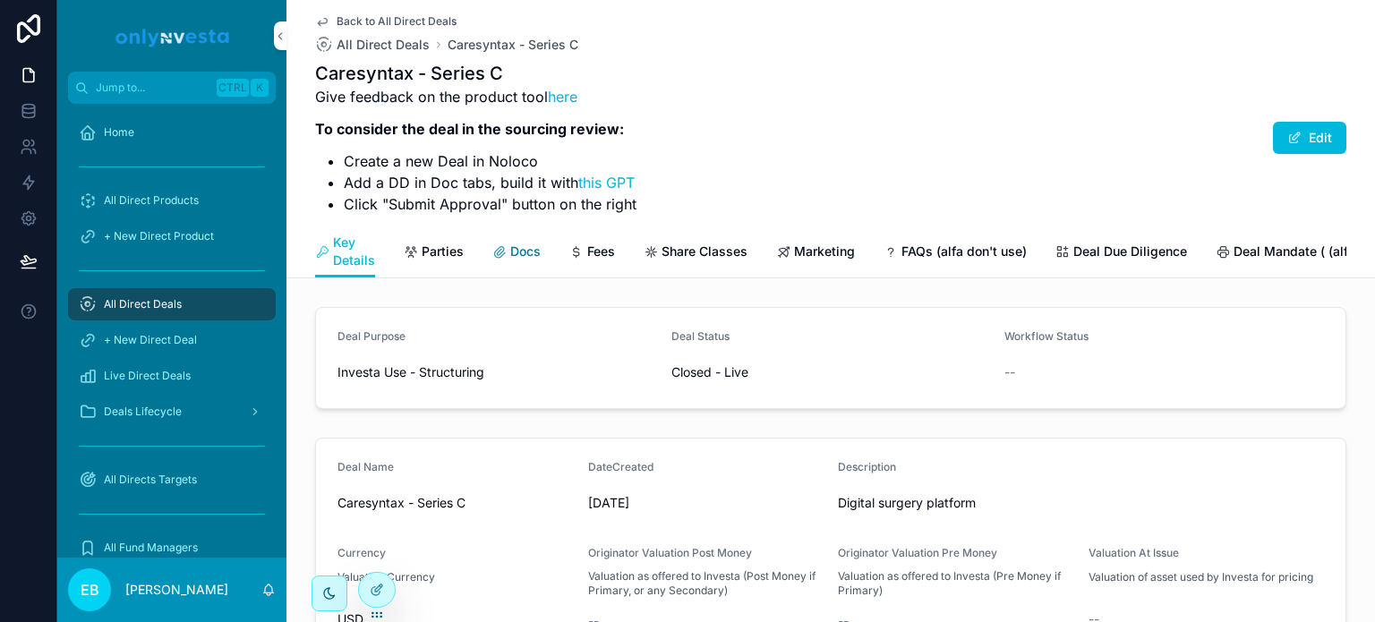
click at [514, 250] on span "Docs" at bounding box center [525, 252] width 30 height 18
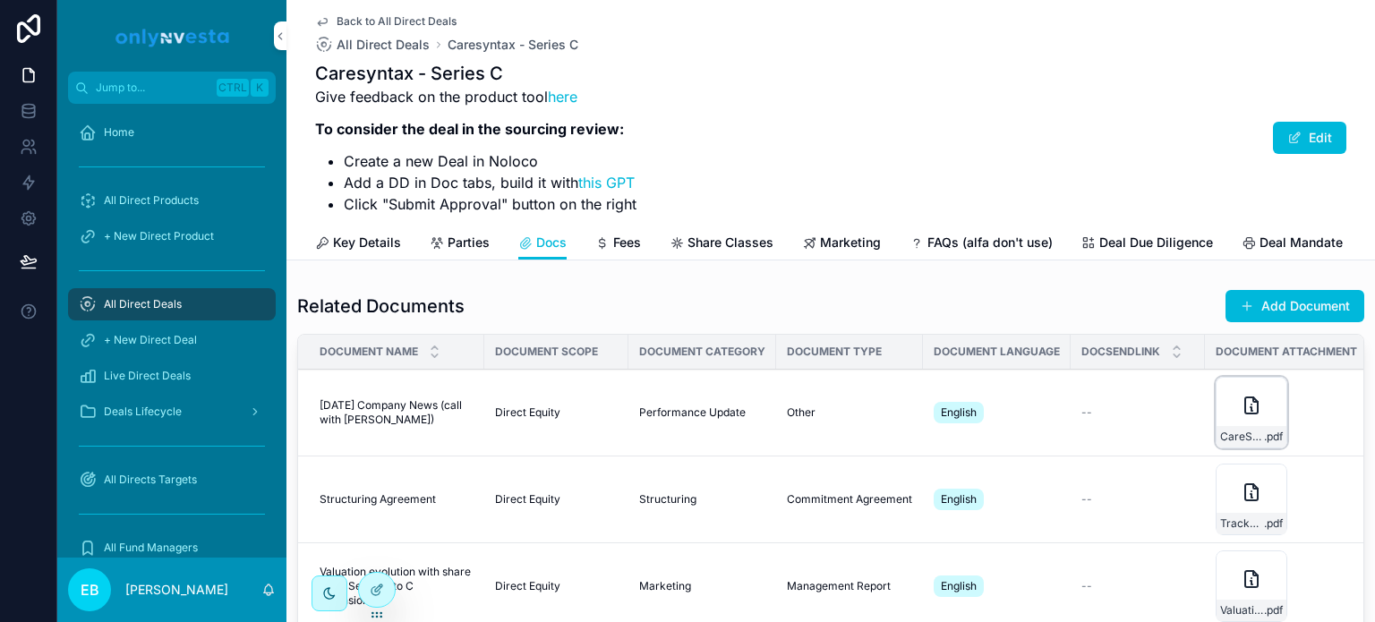
click at [1248, 416] on icon "scrollable content" at bounding box center [1251, 405] width 21 height 21
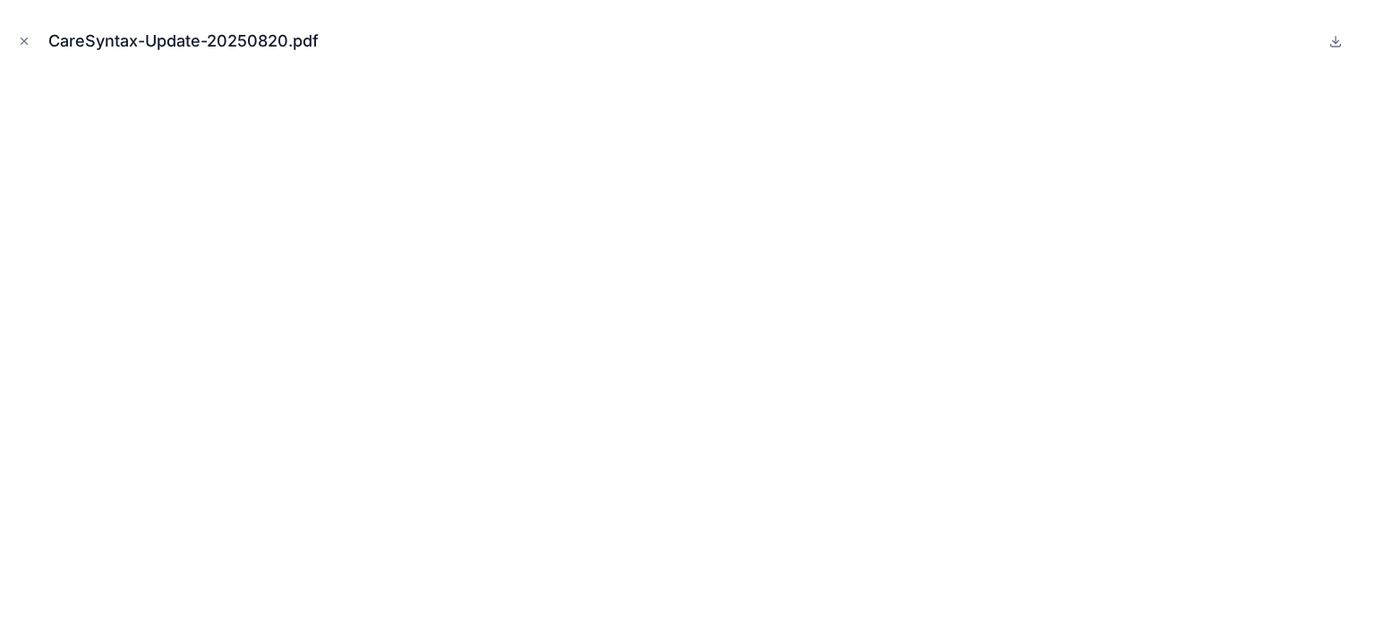
click at [1344, 40] on button at bounding box center [1335, 40] width 21 height 21
click at [236, 1] on div "CareSyntax-Update-20250820.pdf" at bounding box center [687, 311] width 1375 height 622
click at [1336, 40] on icon at bounding box center [1336, 40] width 0 height 7
click at [228, 19] on div "CareSyntax-Update-20250820.pdf" at bounding box center [687, 41] width 1346 height 54
click at [18, 42] on icon "Close modal" at bounding box center [24, 41] width 13 height 13
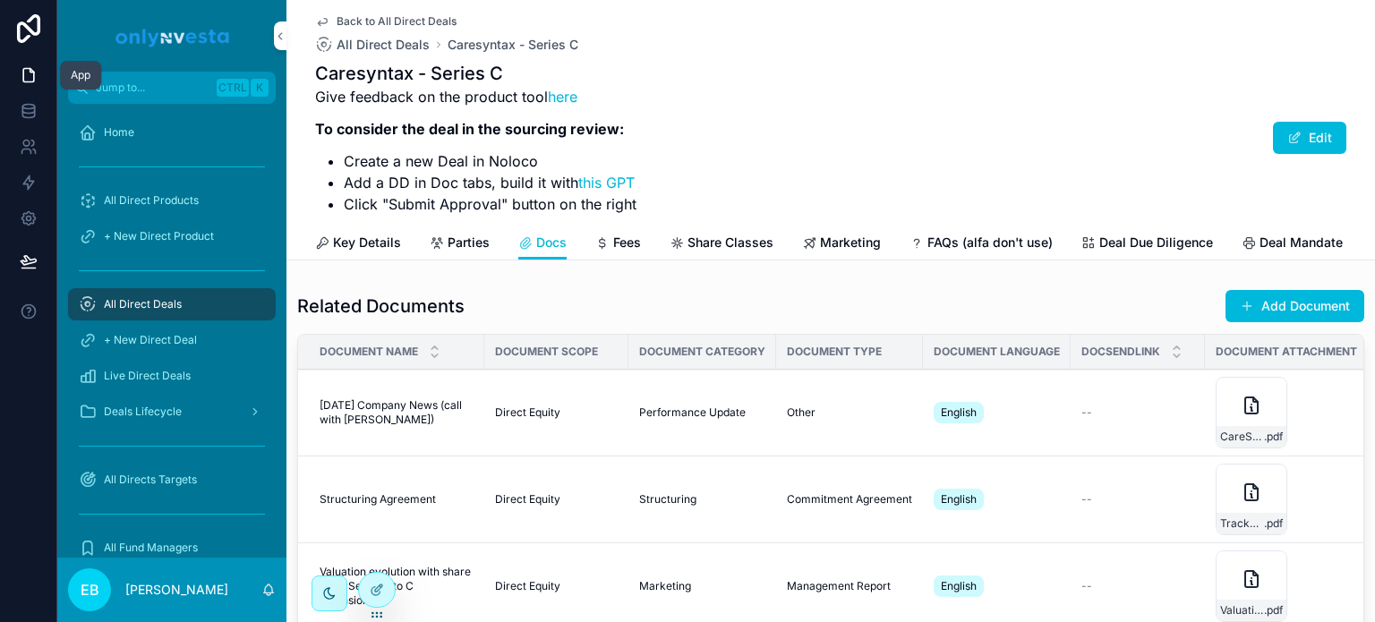
click at [27, 73] on icon at bounding box center [29, 75] width 18 height 18
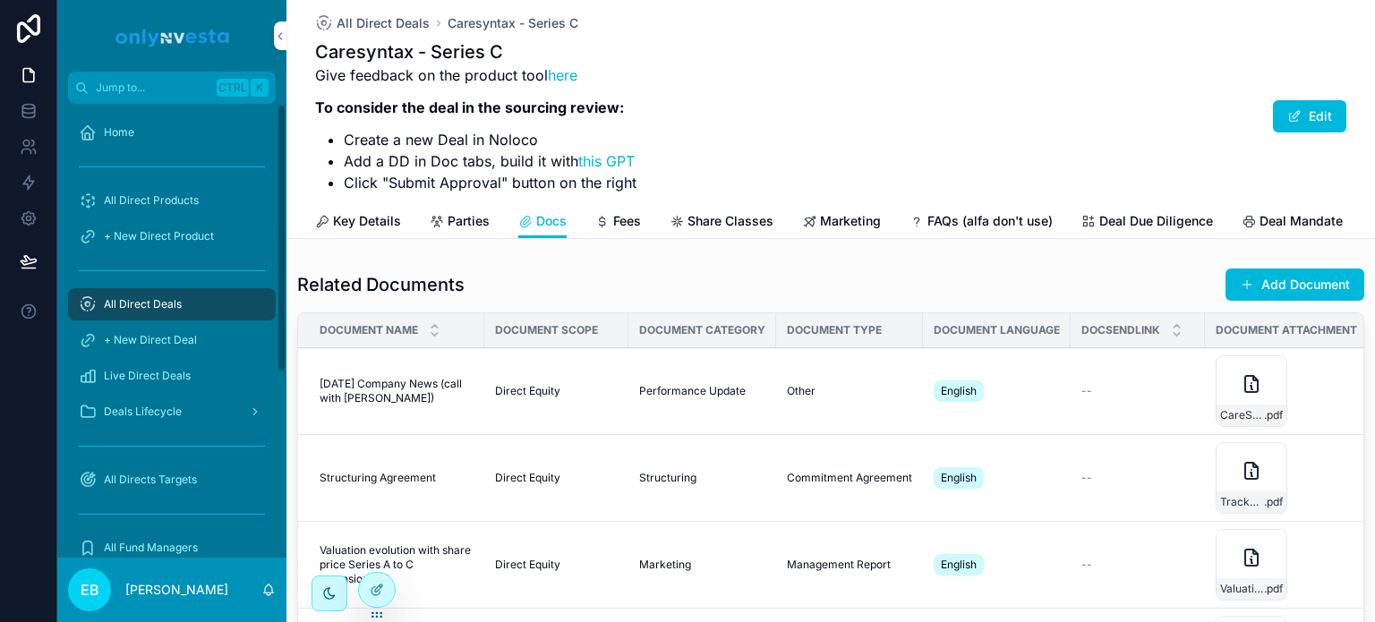
click at [187, 307] on div "All Direct Deals" at bounding box center [172, 304] width 186 height 29
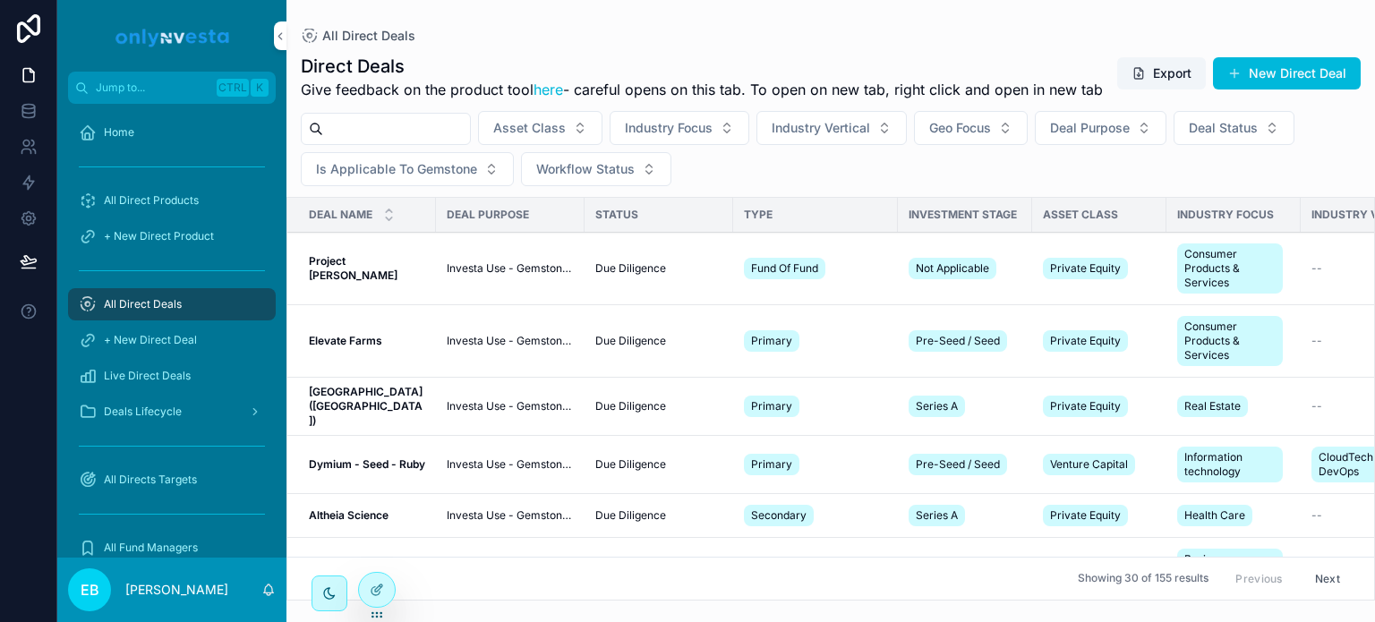
click at [397, 141] on input "scrollable content" at bounding box center [396, 128] width 147 height 25
type input "******"
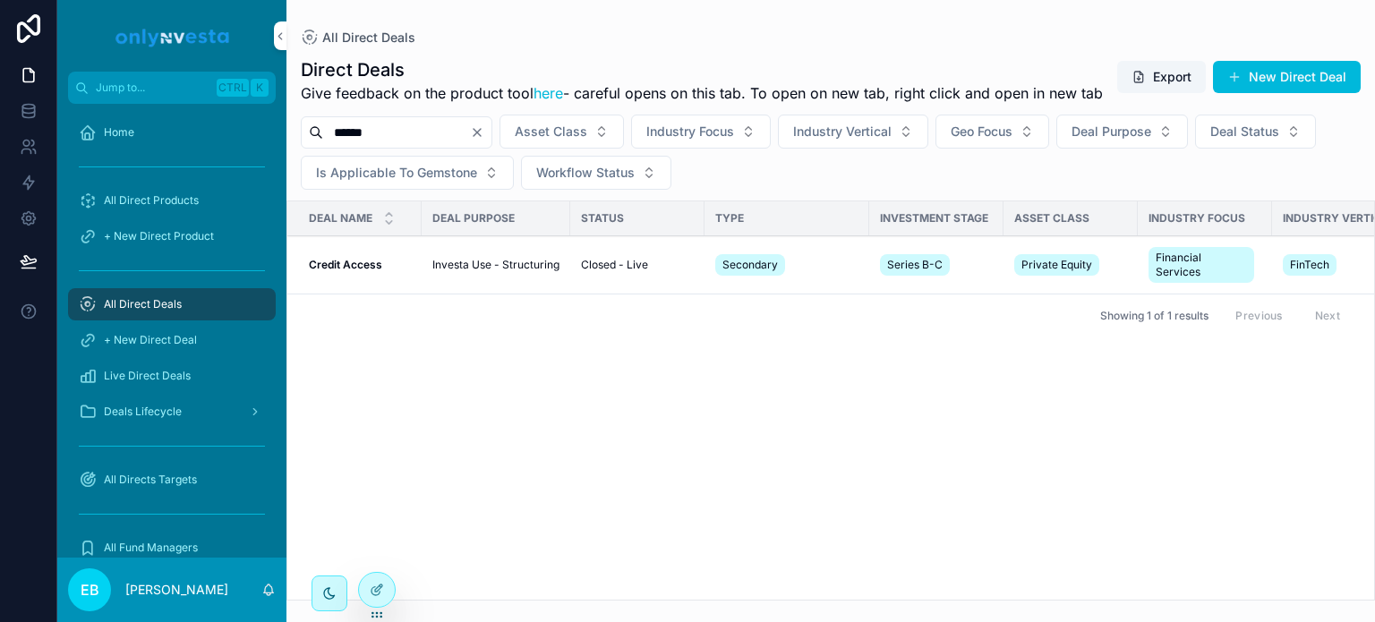
click at [353, 271] on strong "Credit Access" at bounding box center [345, 264] width 73 height 13
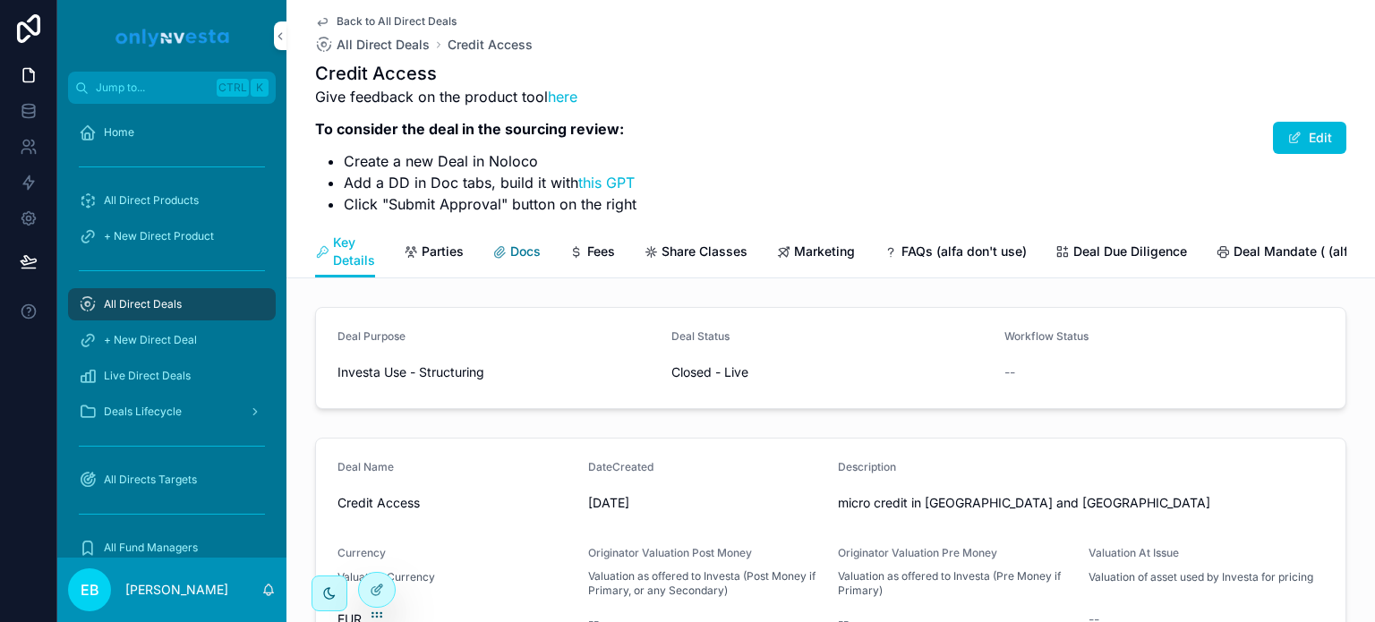
click at [514, 248] on span "Docs" at bounding box center [525, 252] width 30 height 18
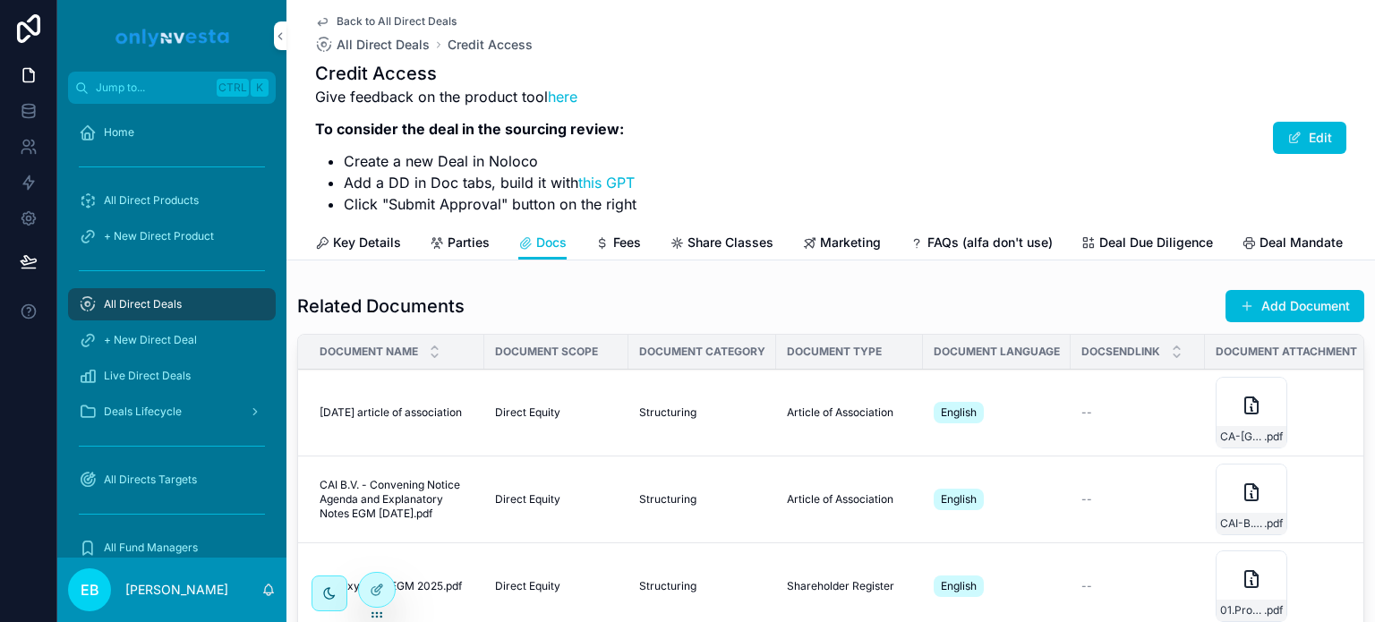
click at [379, 420] on span "[DATE] article of association" at bounding box center [391, 413] width 142 height 14
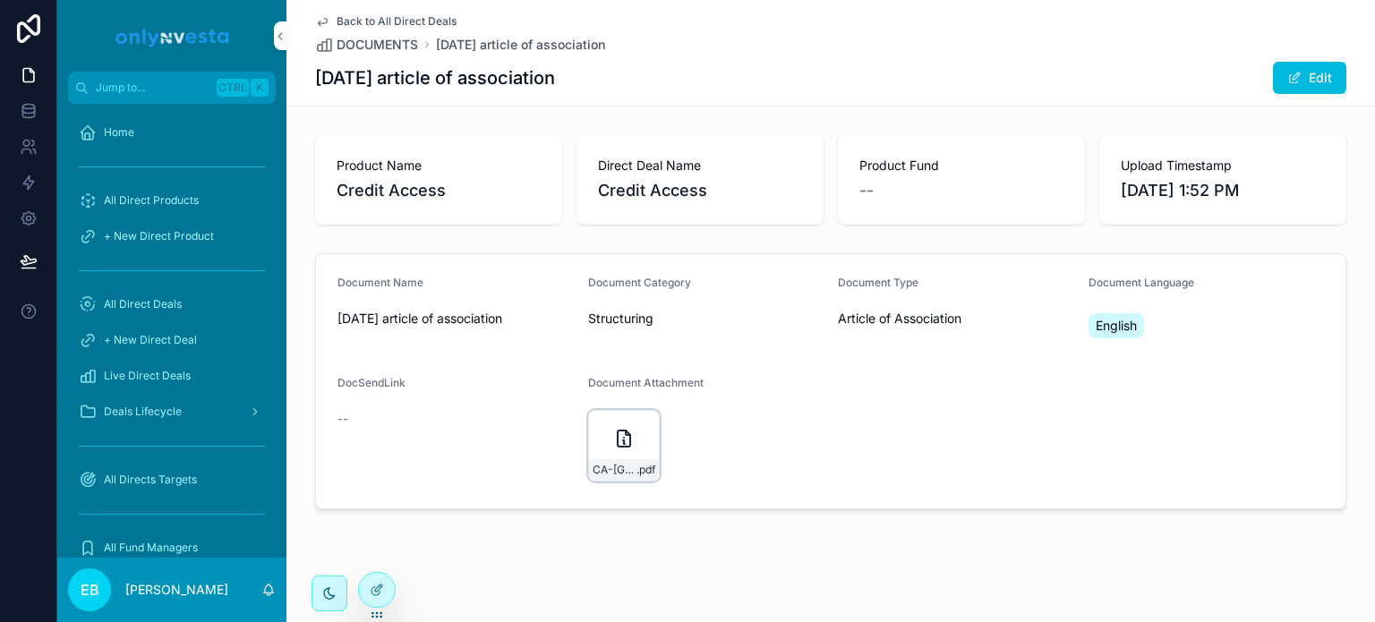
click at [627, 435] on icon "scrollable content" at bounding box center [623, 438] width 21 height 21
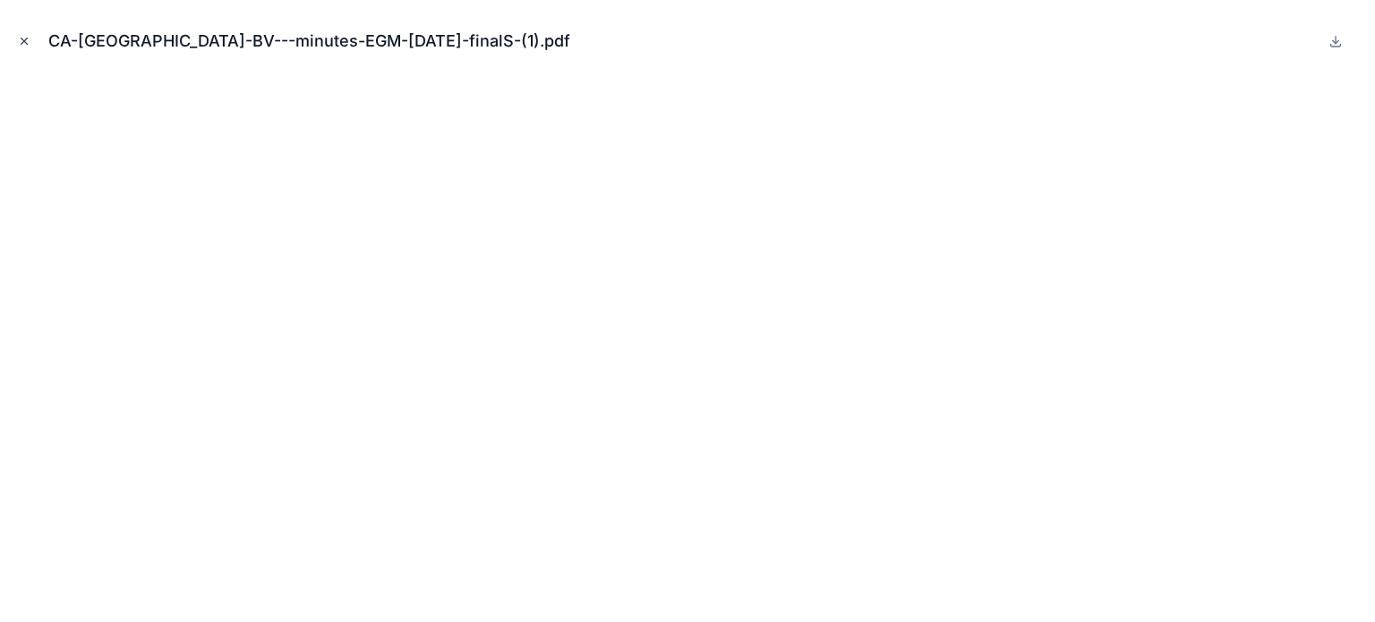
click at [21, 40] on icon "Close modal" at bounding box center [24, 41] width 13 height 13
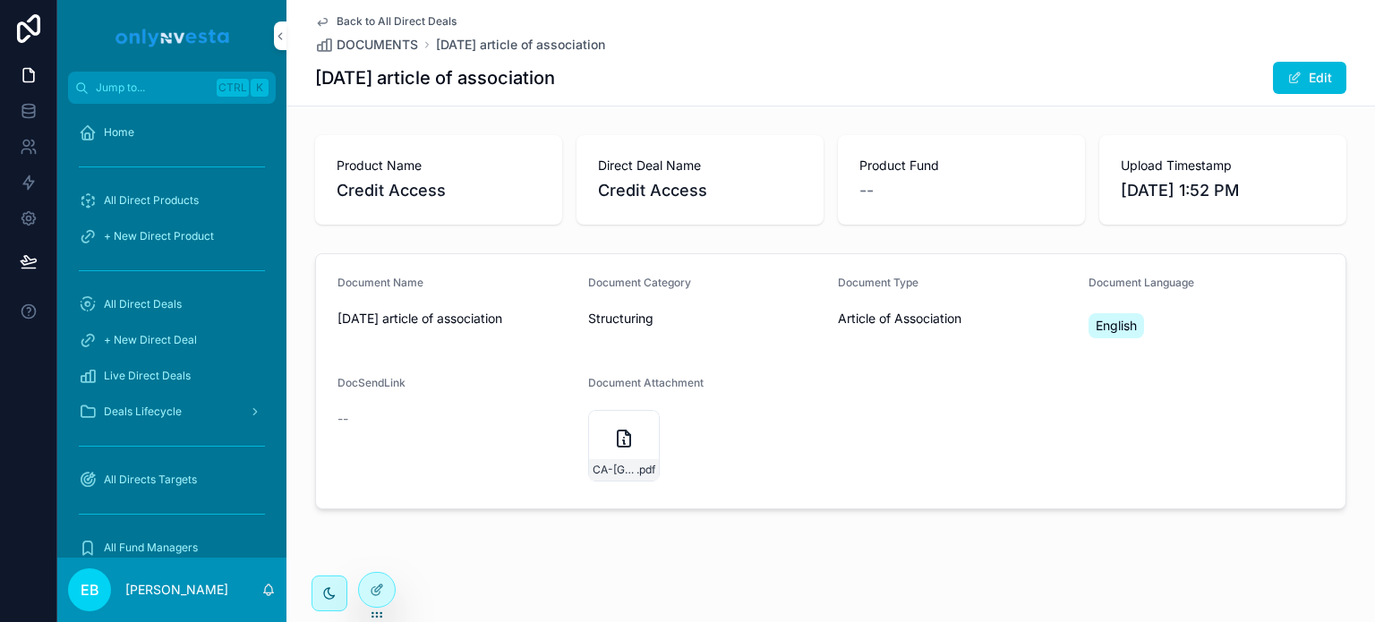
click at [329, 14] on link "Back to All Direct Deals" at bounding box center [385, 21] width 141 height 14
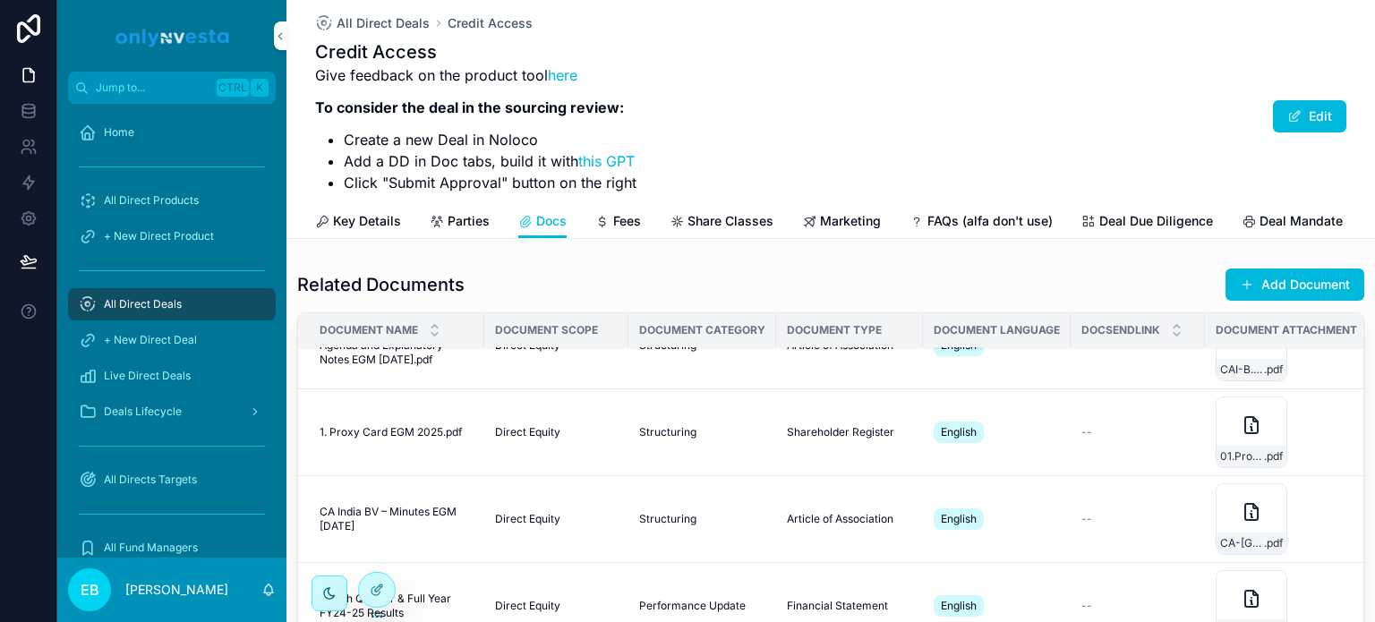
scroll to position [179, 0]
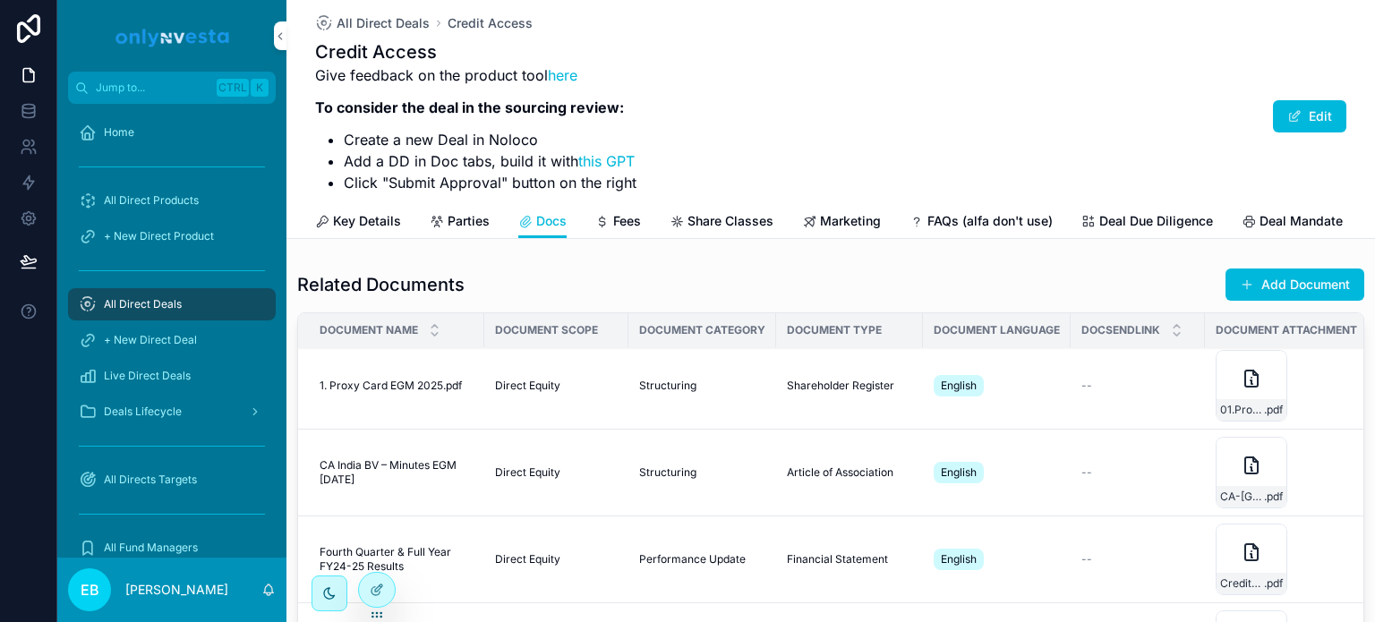
click at [432, 393] on span "1. Proxy Card EGM 2025.pdf" at bounding box center [391, 386] width 142 height 14
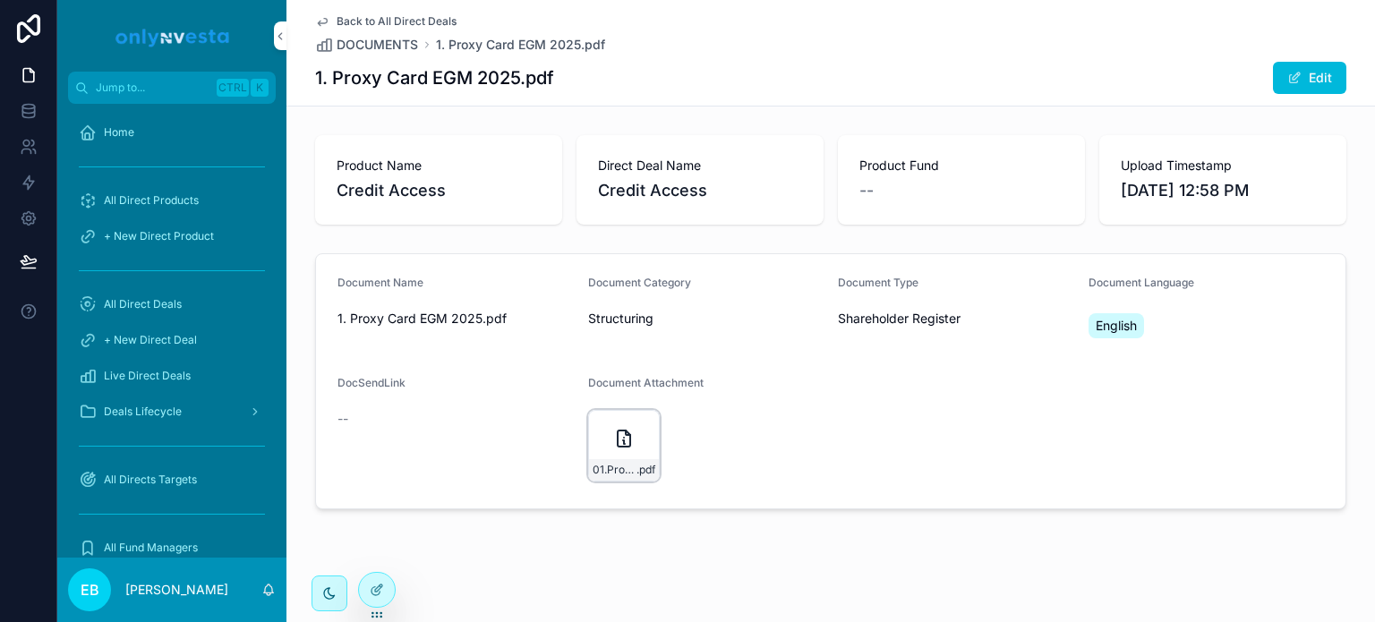
click at [622, 455] on div "01.Proxy-Card-EGM-2025 .pdf" at bounding box center [624, 446] width 72 height 72
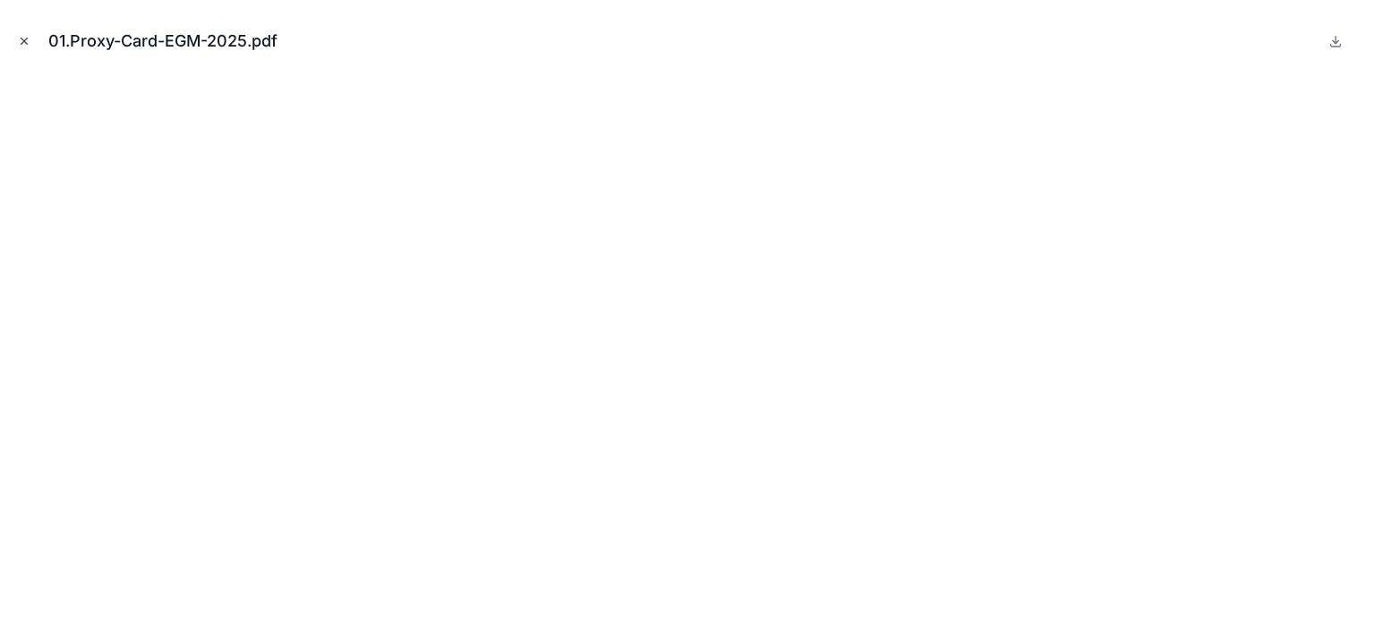
click at [25, 44] on icon "Close modal" at bounding box center [24, 41] width 13 height 13
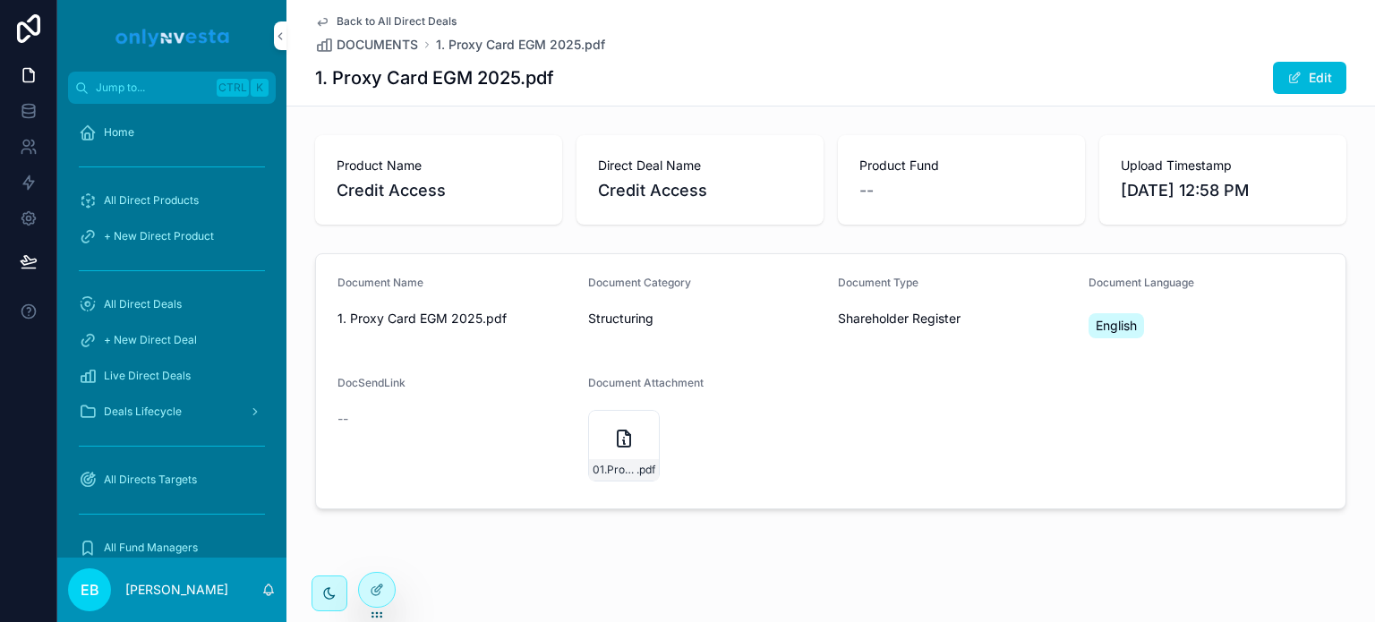
click at [322, 17] on icon "scrollable content" at bounding box center [322, 21] width 14 height 14
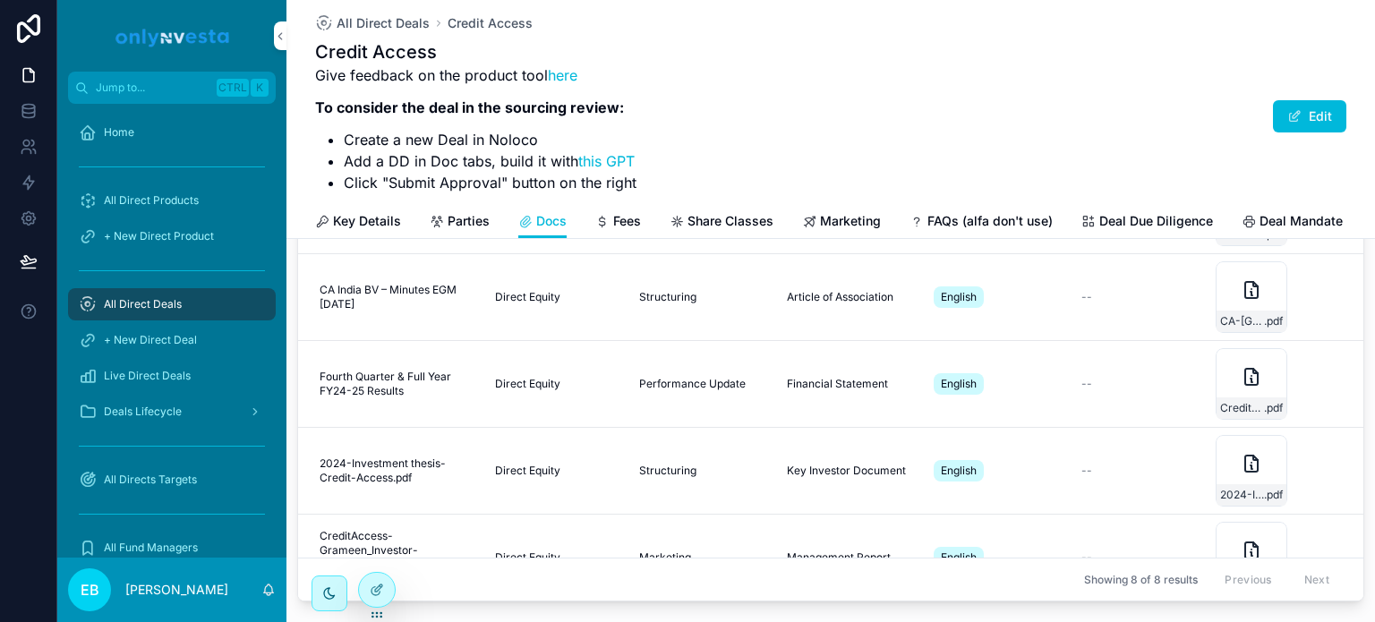
scroll to position [179, 0]
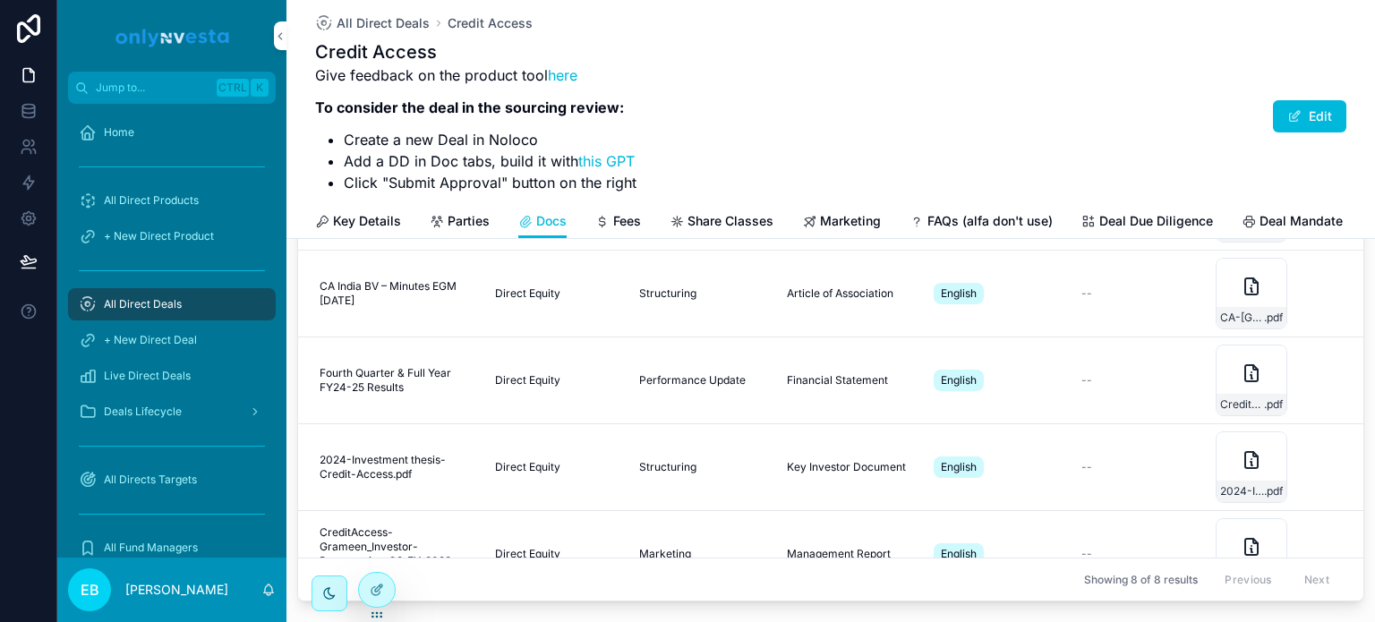
click at [392, 386] on span "Fourth Quarter & Full Year FY24-25 Results" at bounding box center [397, 380] width 154 height 29
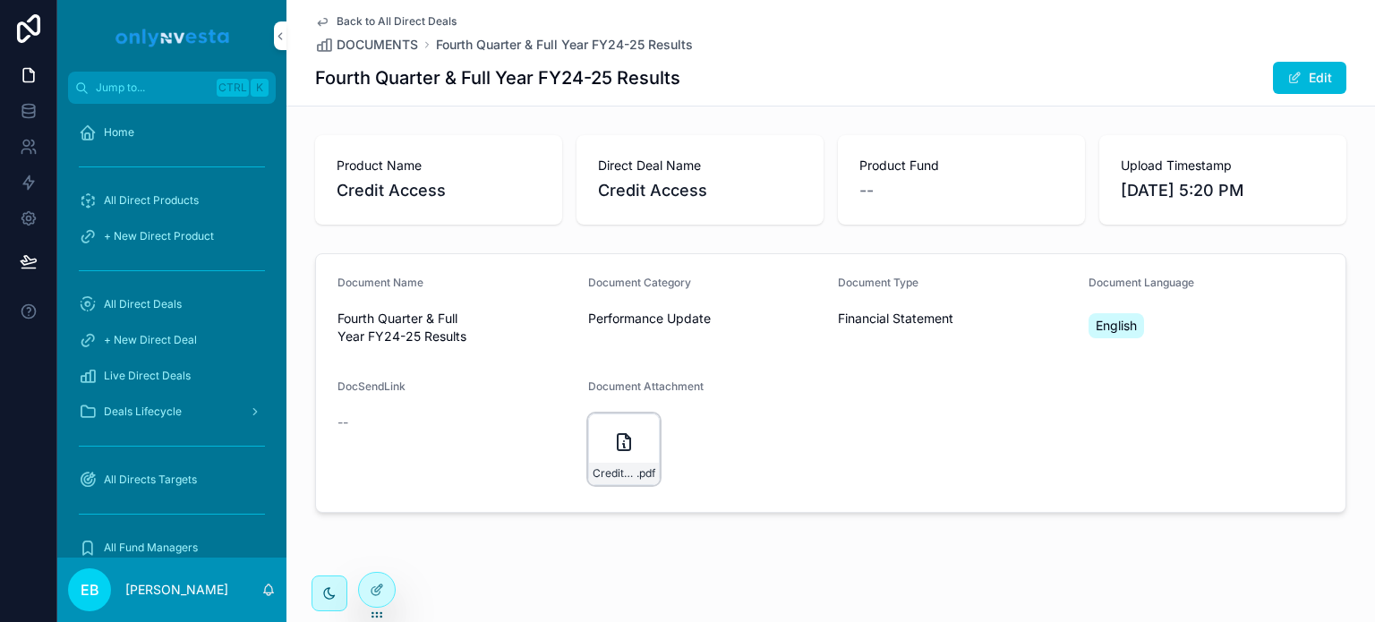
click at [613, 437] on icon "scrollable content" at bounding box center [623, 442] width 21 height 21
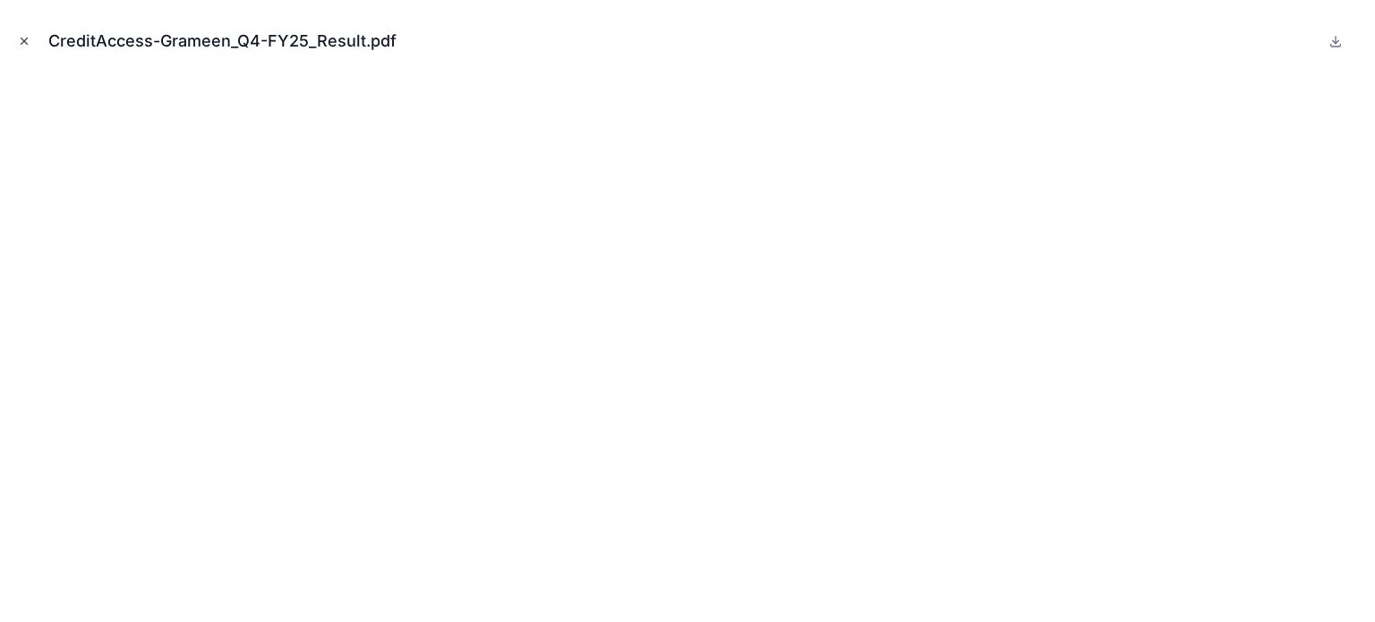
click at [21, 38] on icon "Close modal" at bounding box center [24, 41] width 6 height 6
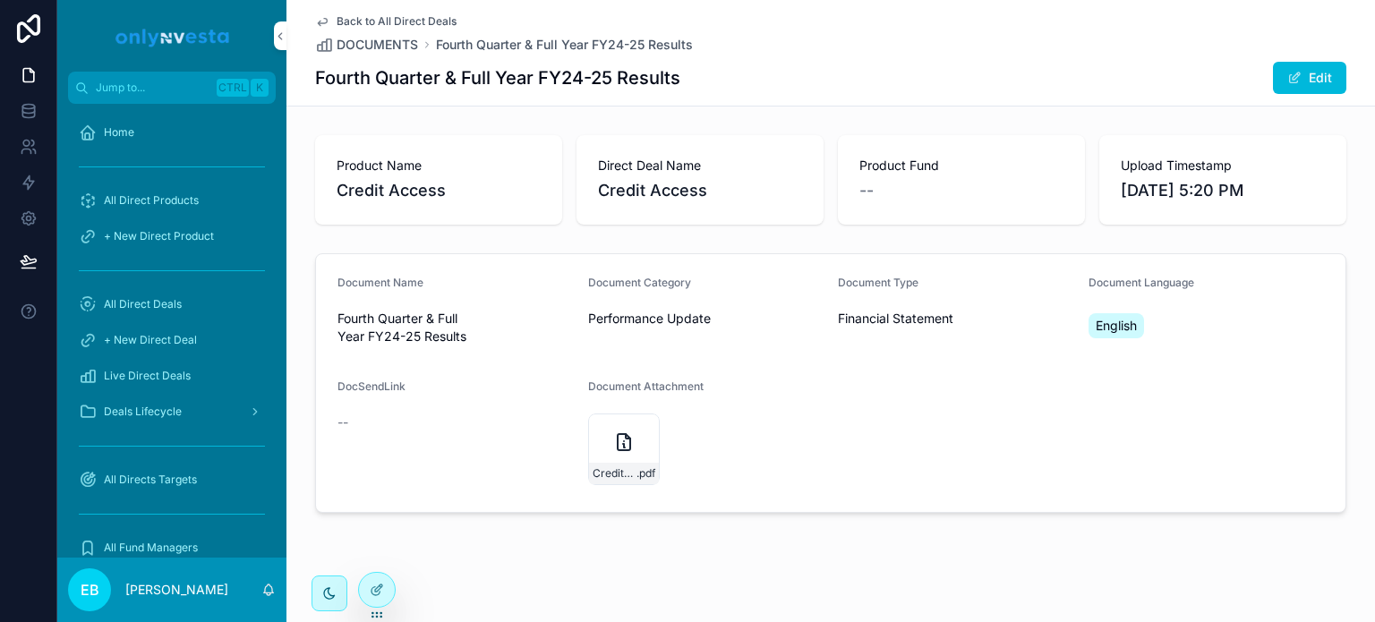
click at [347, 14] on span "Back to All Direct Deals" at bounding box center [397, 21] width 120 height 14
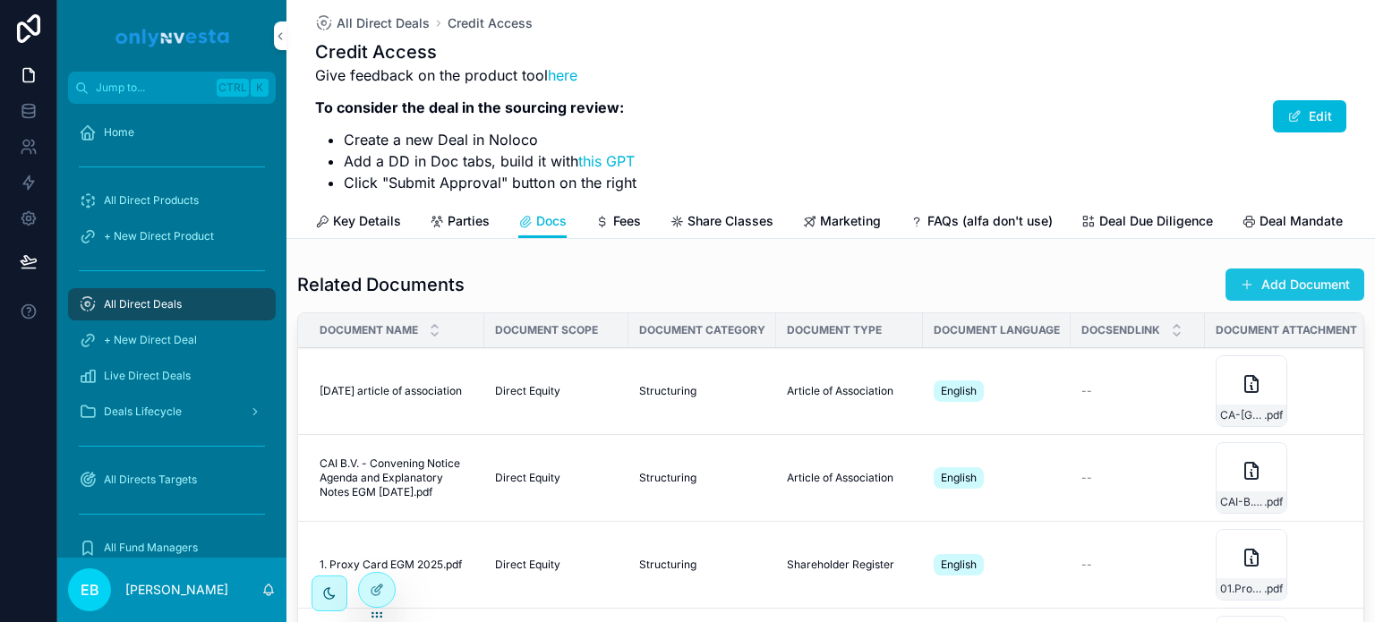
click at [1290, 289] on button "Add Document" at bounding box center [1295, 285] width 139 height 32
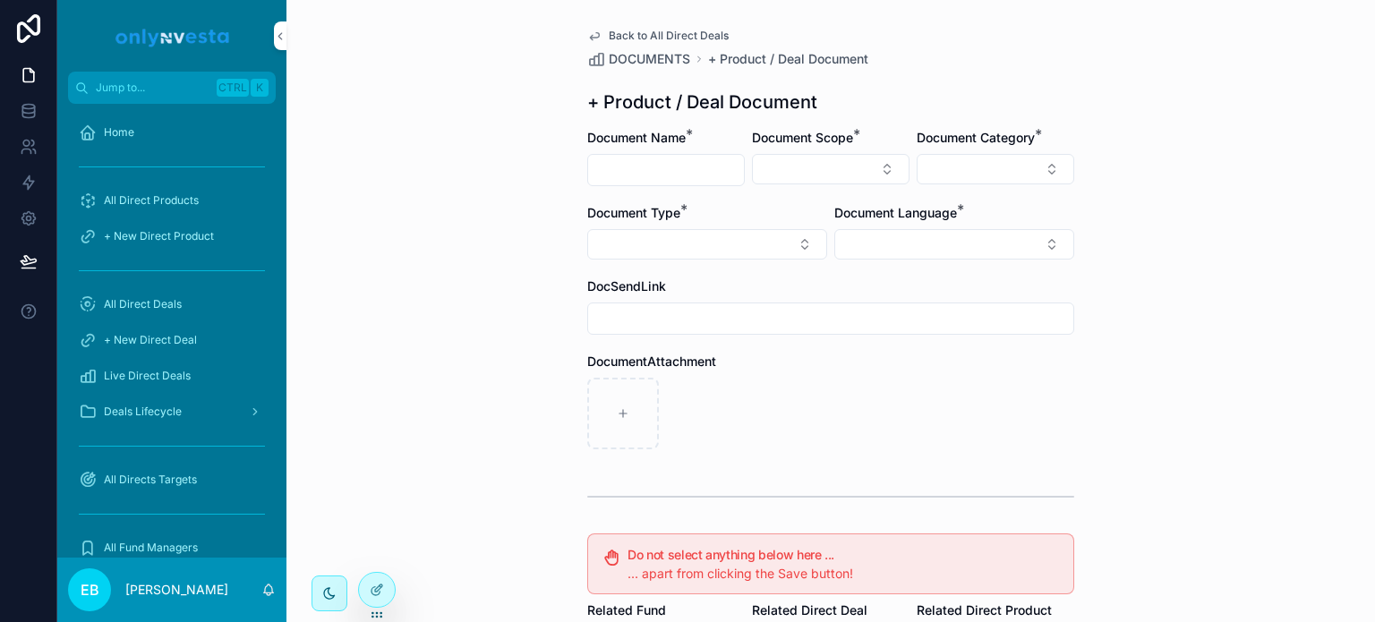
click at [697, 173] on input "scrollable content" at bounding box center [666, 170] width 156 height 25
type input "*"
type input "**********"
click at [781, 181] on button "Select Button" at bounding box center [831, 169] width 158 height 30
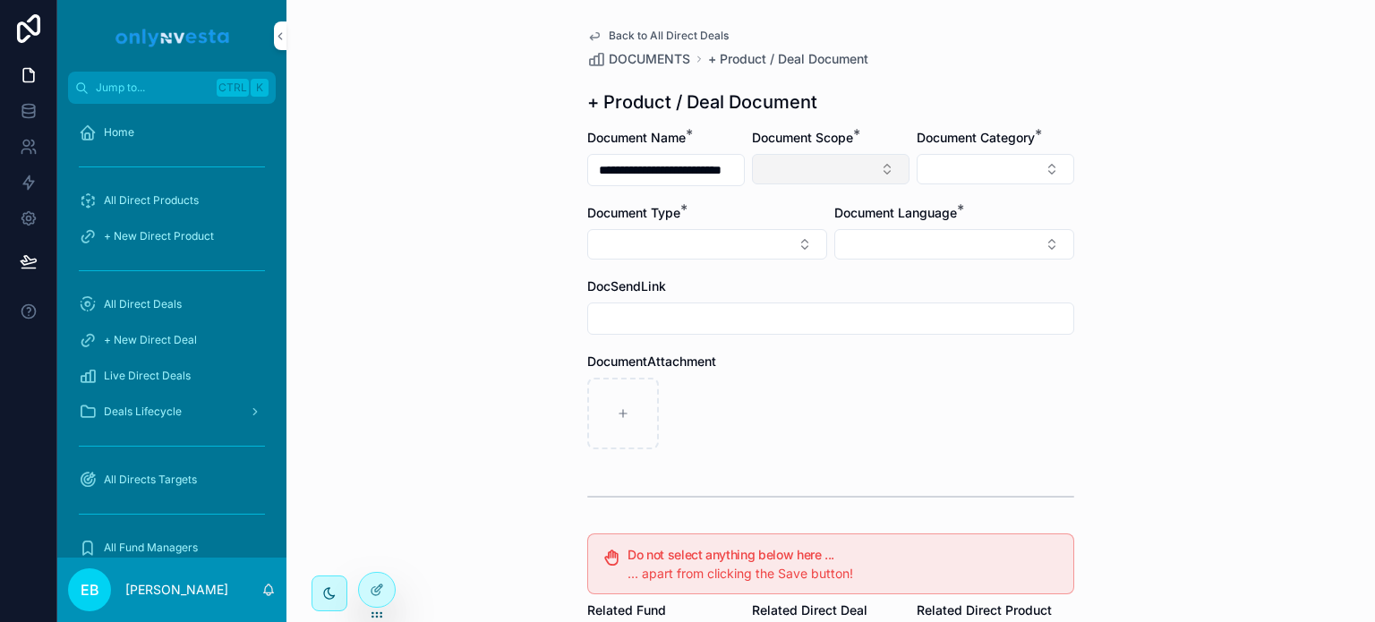
scroll to position [0, 0]
click at [773, 232] on span "Direct Equity" at bounding box center [744, 240] width 75 height 18
click at [996, 171] on button "Select Button" at bounding box center [996, 169] width 158 height 30
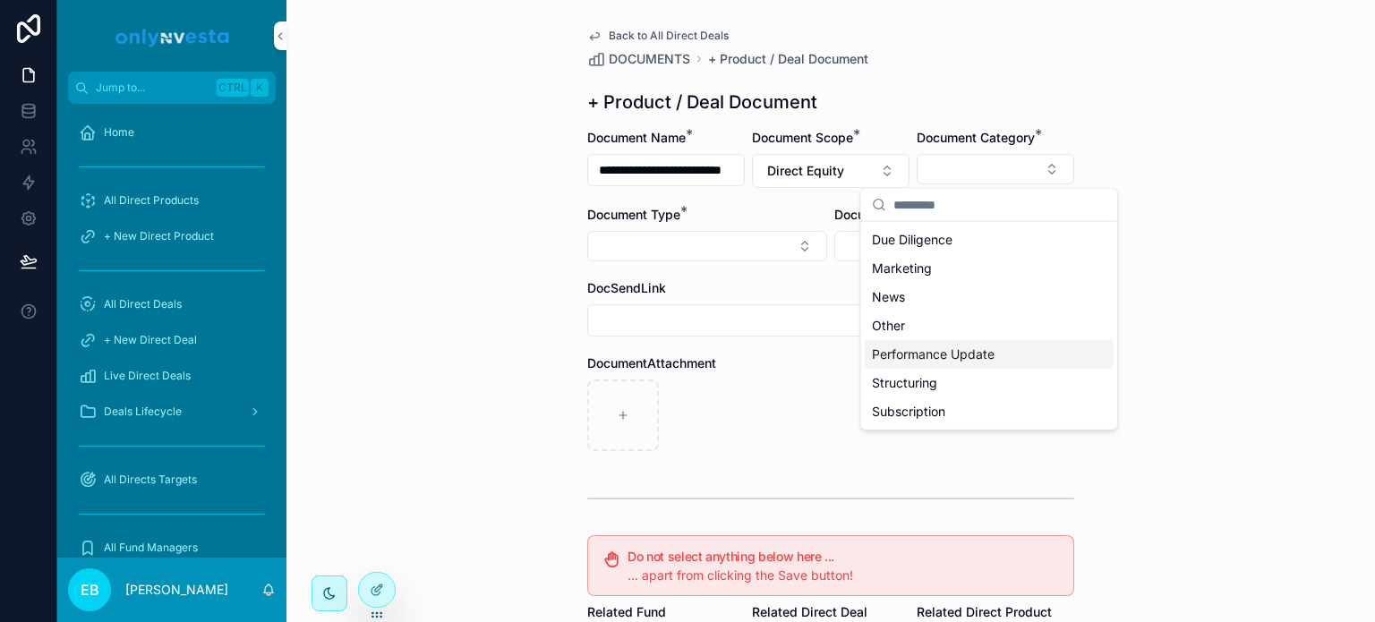
click at [949, 348] on span "Performance Update" at bounding box center [933, 355] width 123 height 18
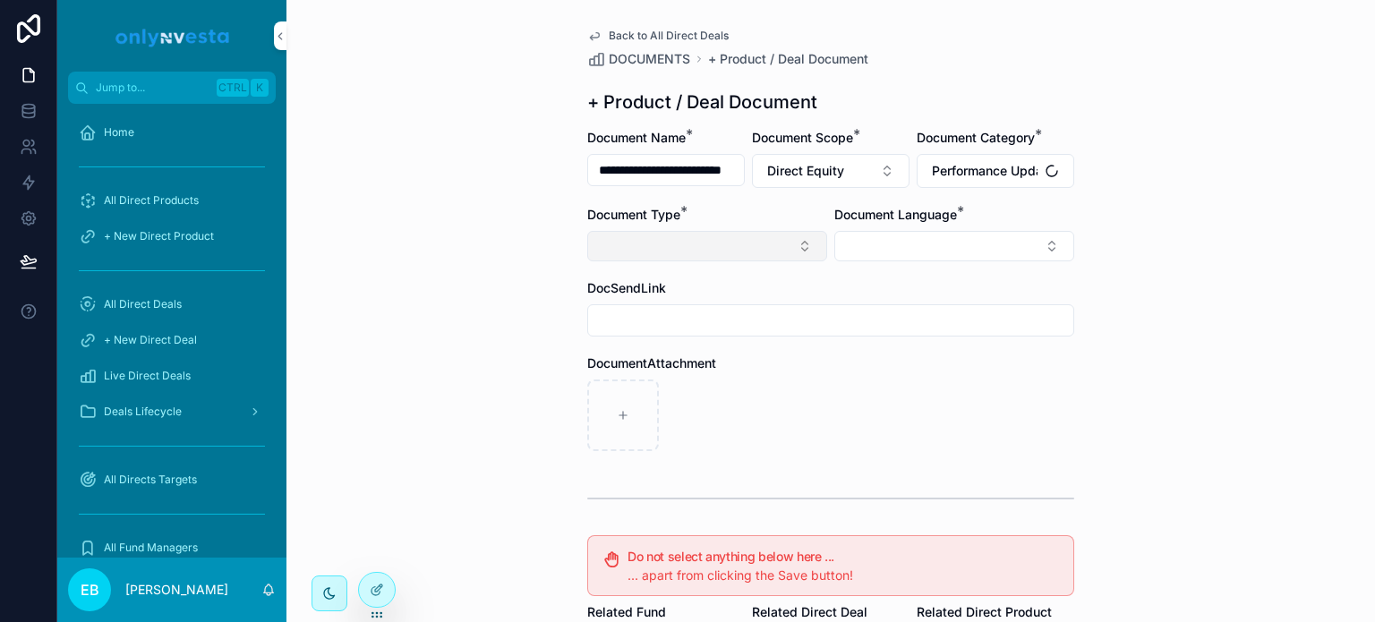
click at [798, 246] on button "Select Button" at bounding box center [707, 246] width 240 height 30
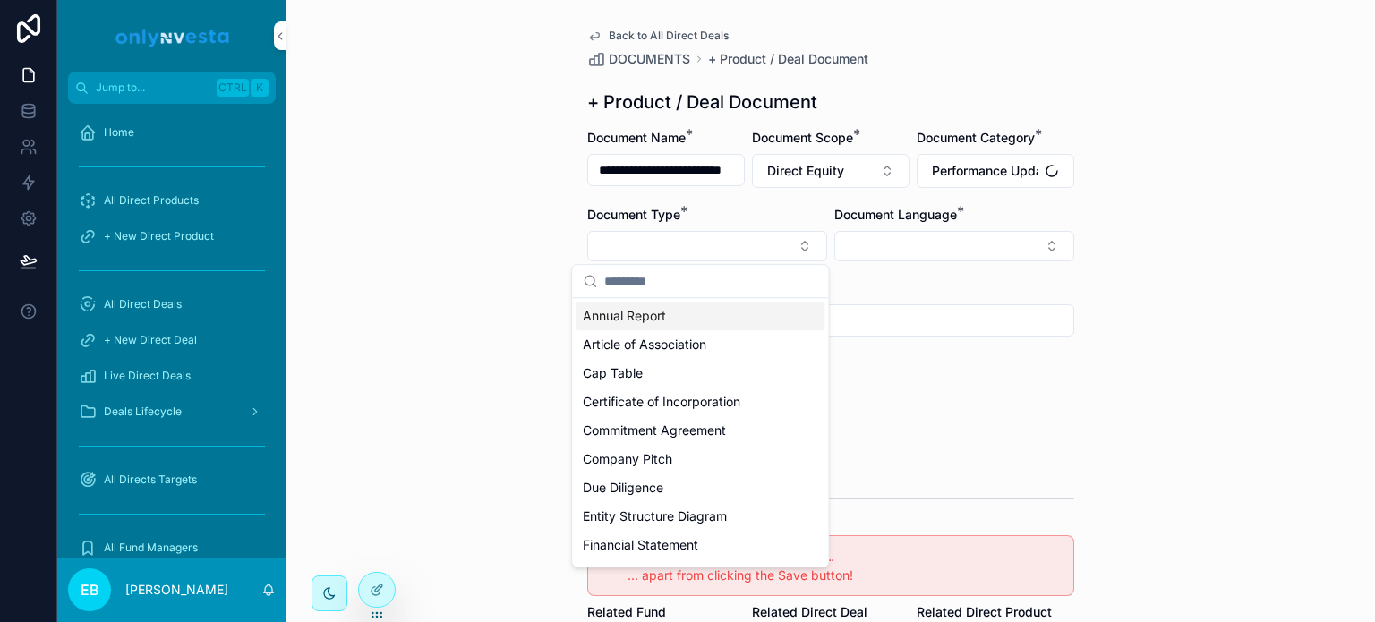
click at [721, 317] on div "Annual Report" at bounding box center [700, 316] width 249 height 29
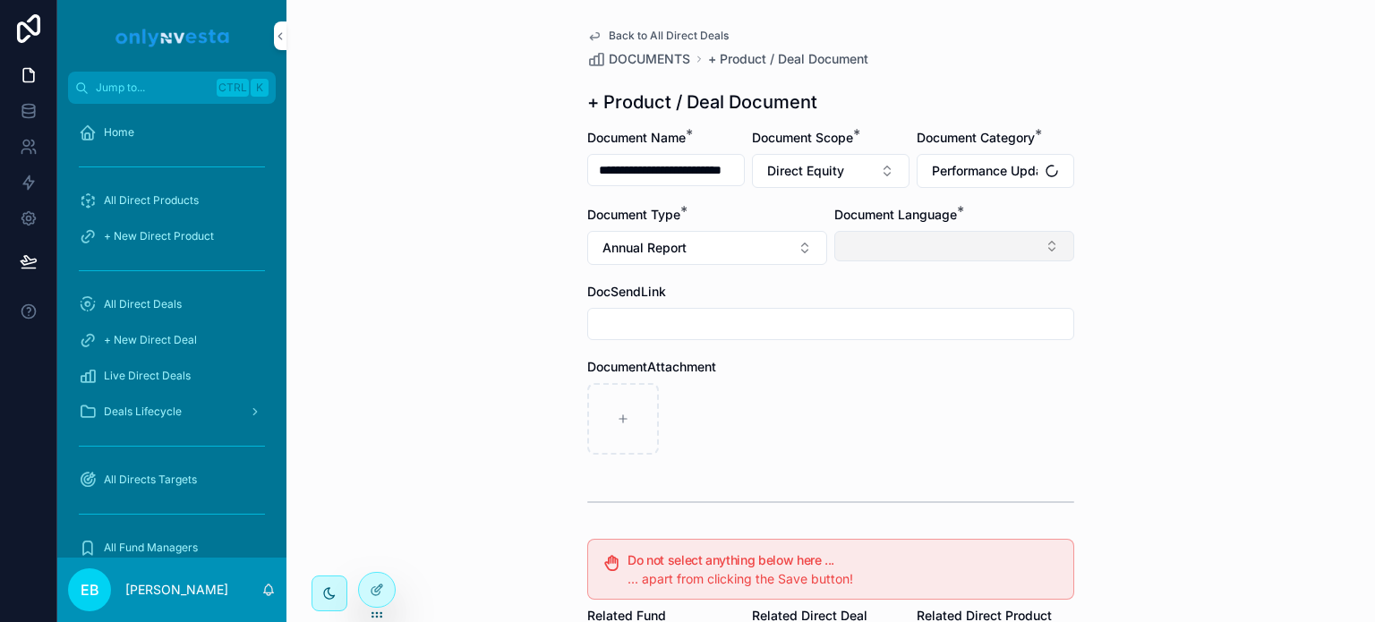
click at [982, 250] on button "Select Button" at bounding box center [954, 246] width 240 height 30
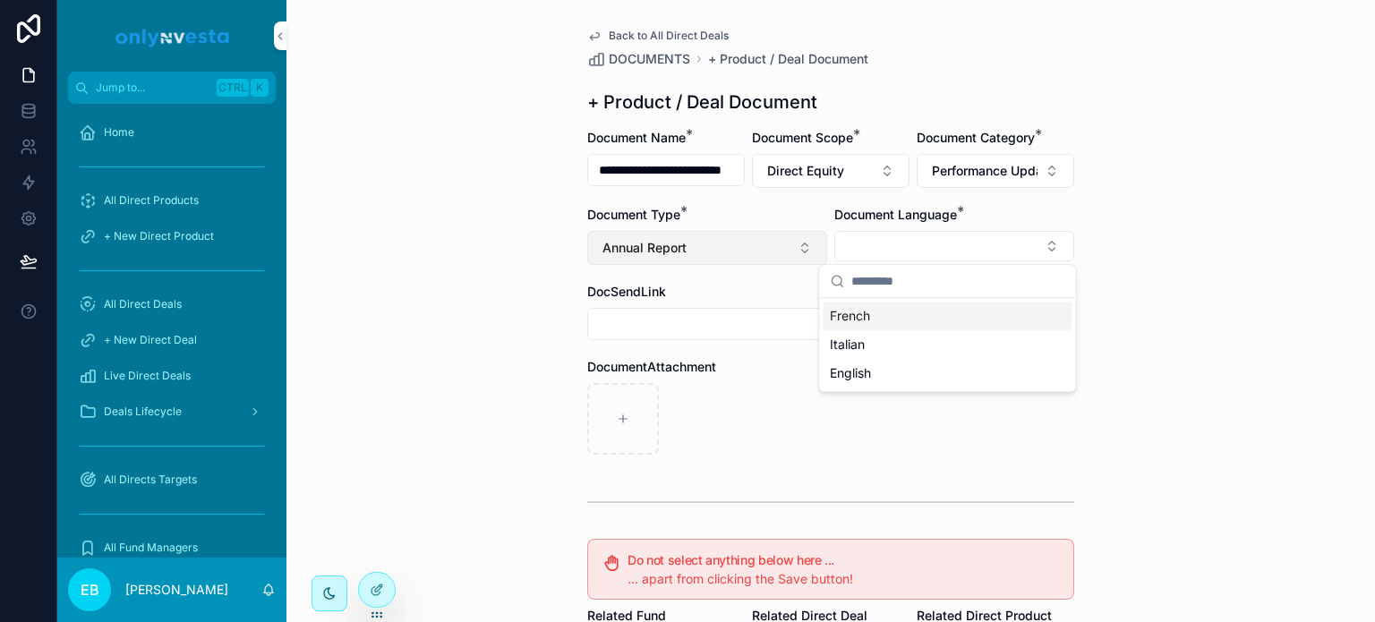
click at [799, 249] on button "Annual Report" at bounding box center [707, 248] width 240 height 34
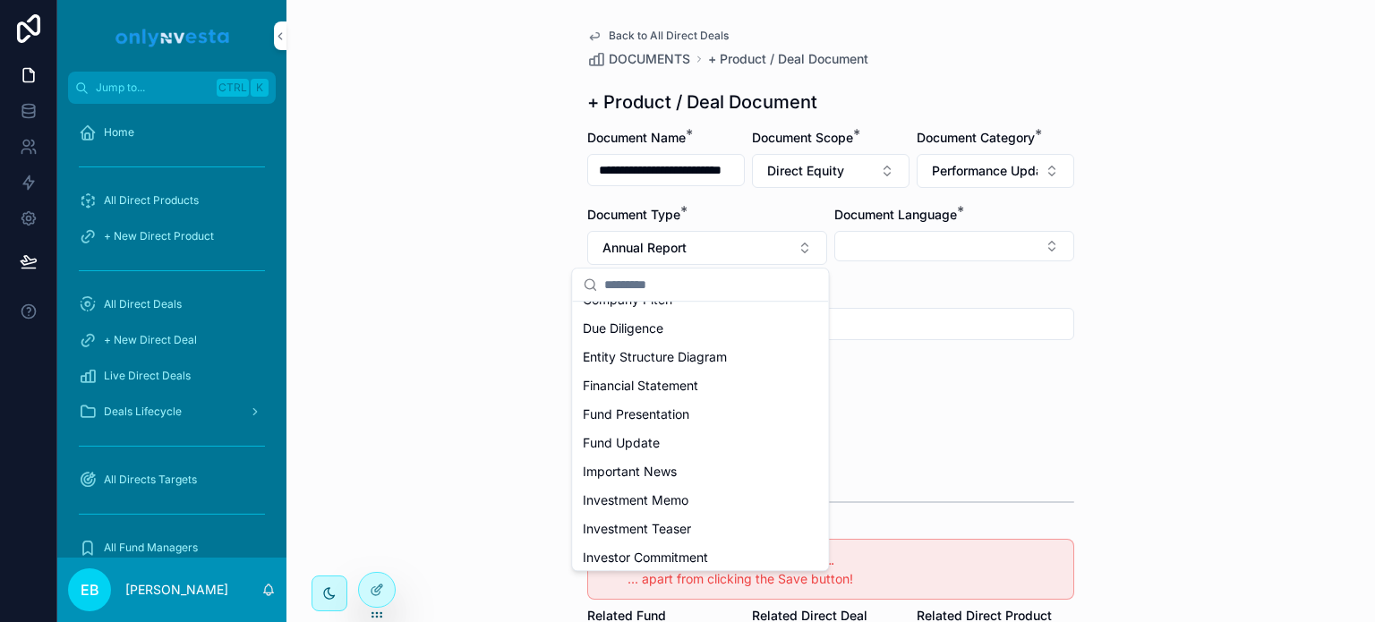
scroll to position [194, 0]
click at [697, 374] on span "Financial Statement" at bounding box center [640, 383] width 115 height 18
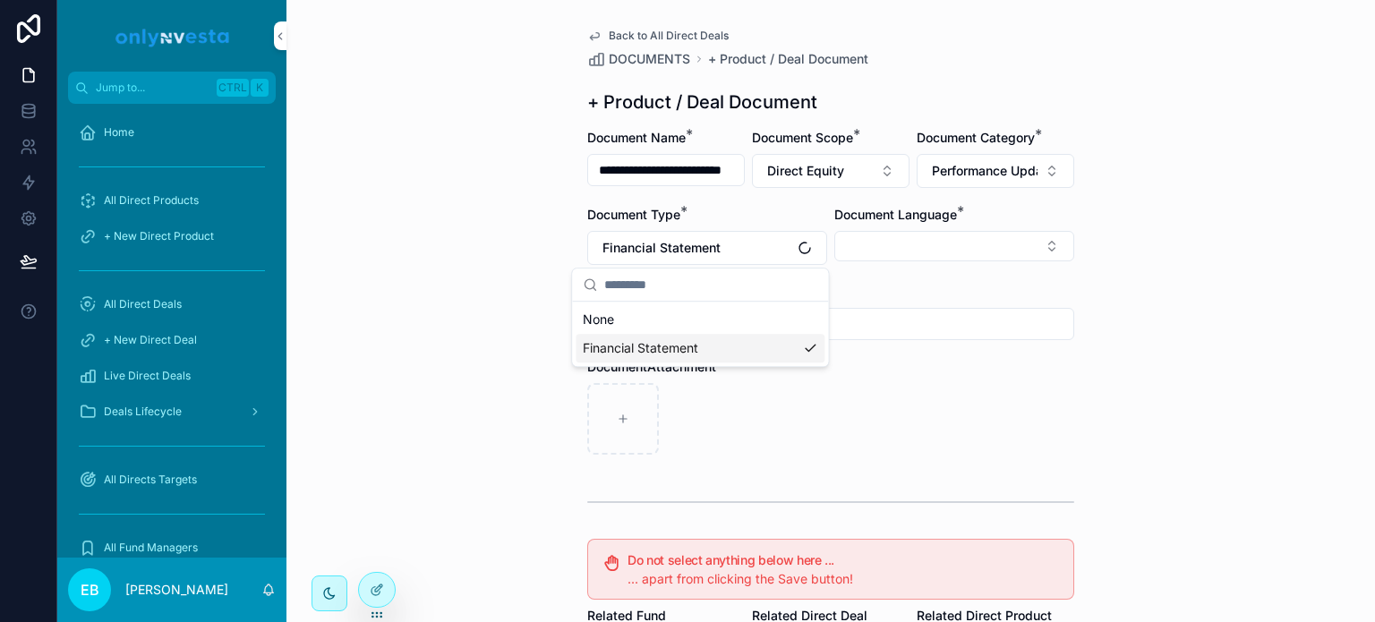
scroll to position [0, 0]
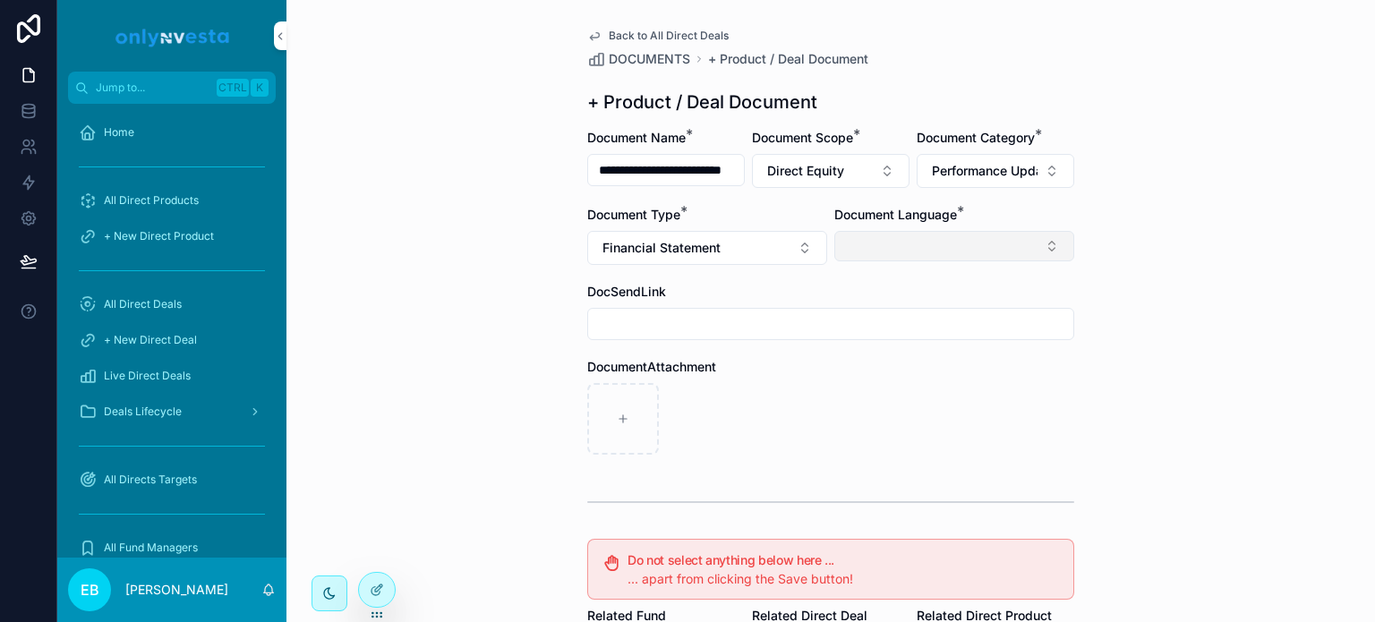
click at [973, 240] on button "Select Button" at bounding box center [954, 246] width 240 height 30
click at [868, 372] on span "English" at bounding box center [850, 373] width 41 height 18
click at [657, 376] on label "DocumentAttachment" at bounding box center [651, 369] width 129 height 18
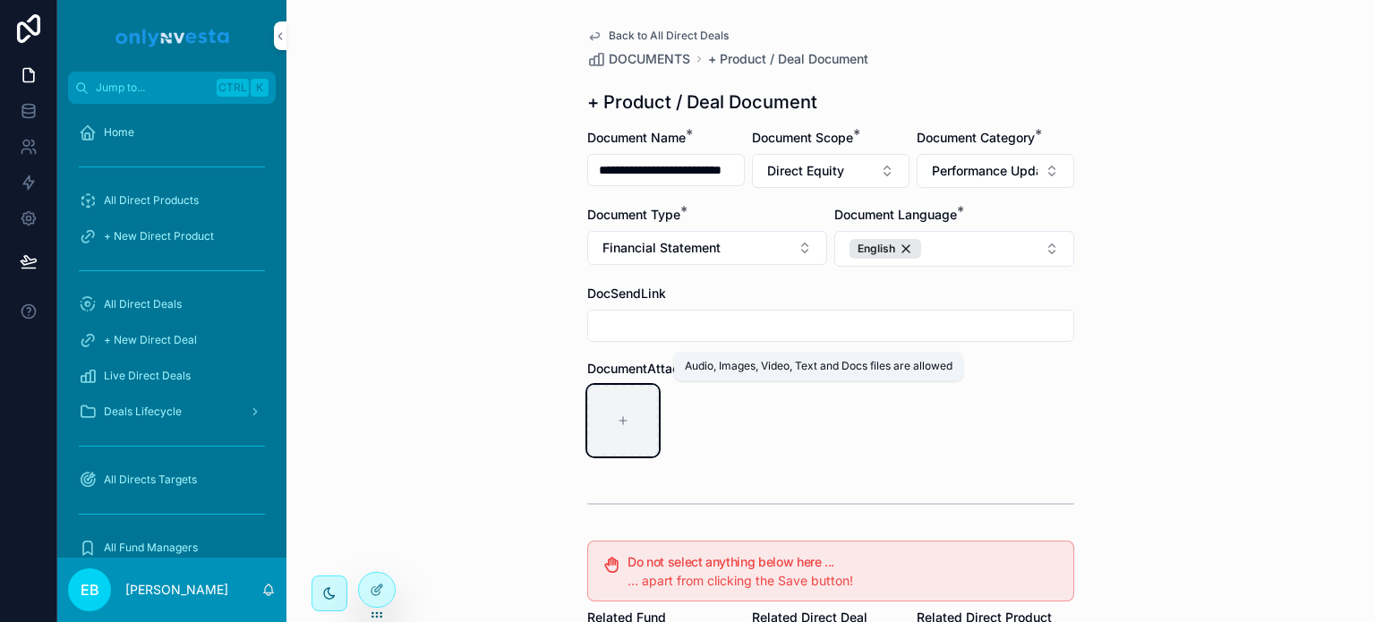
click at [630, 396] on div "scrollable content" at bounding box center [623, 421] width 72 height 72
type input "**********"
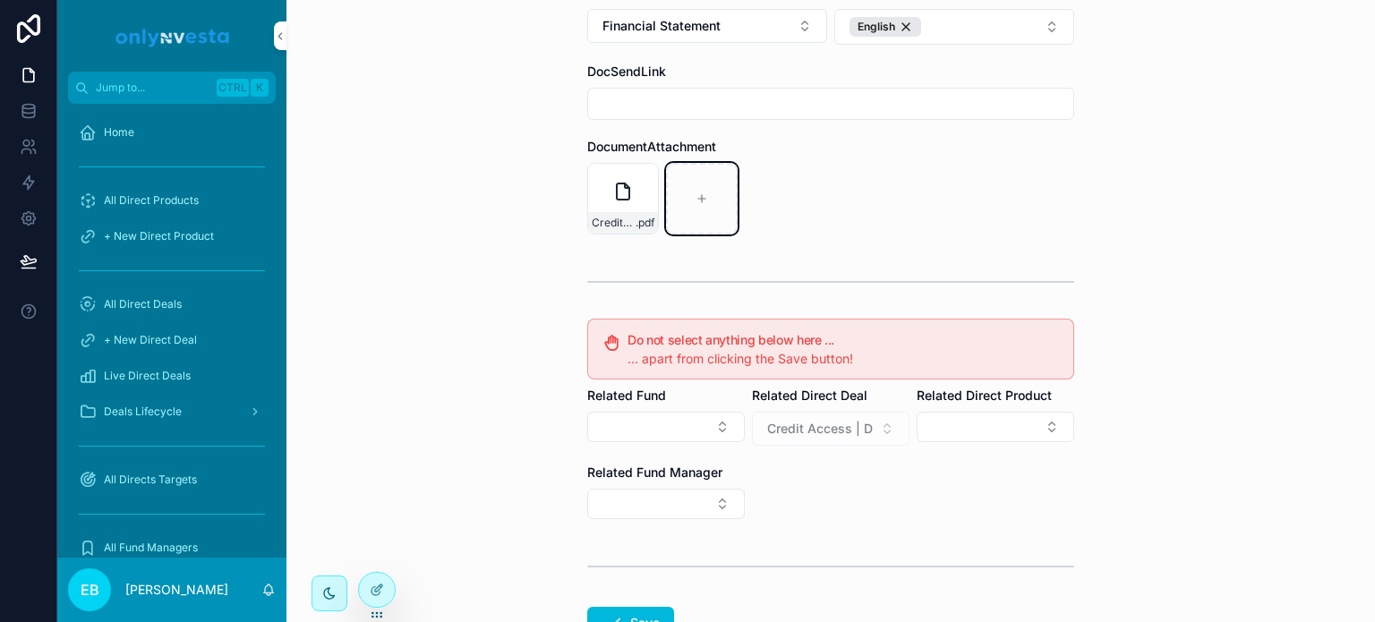
scroll to position [351, 0]
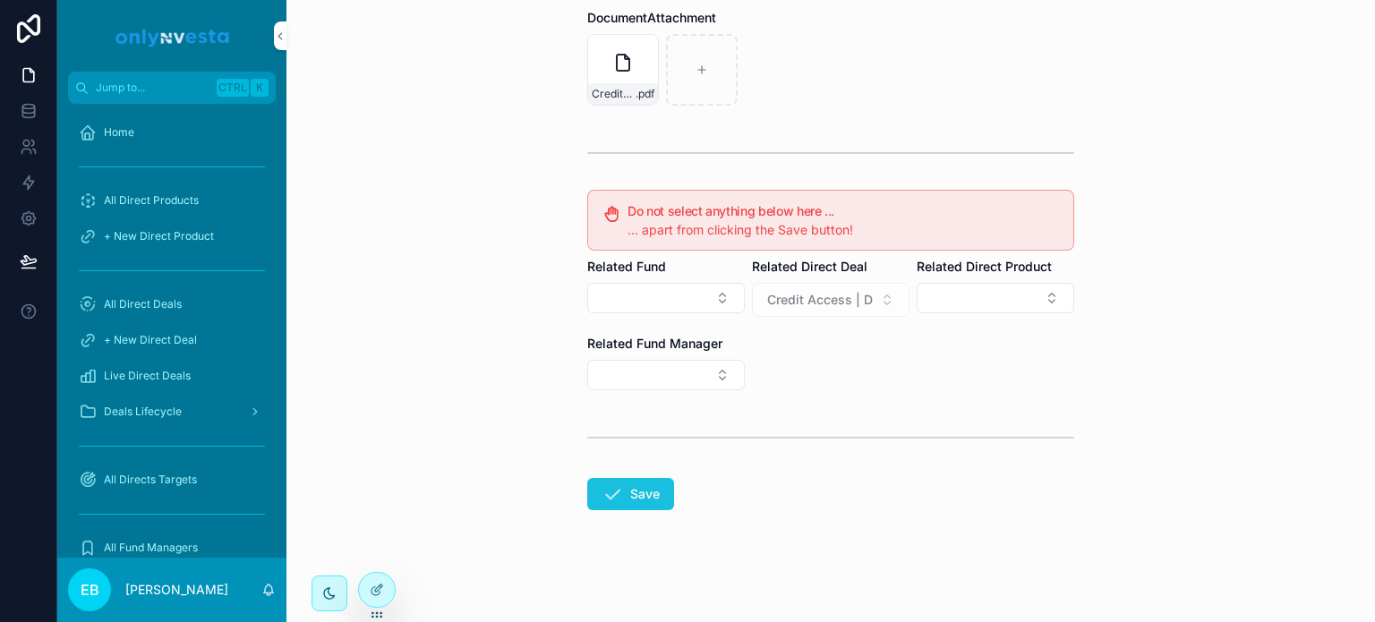
click at [654, 479] on button "Save" at bounding box center [630, 494] width 87 height 32
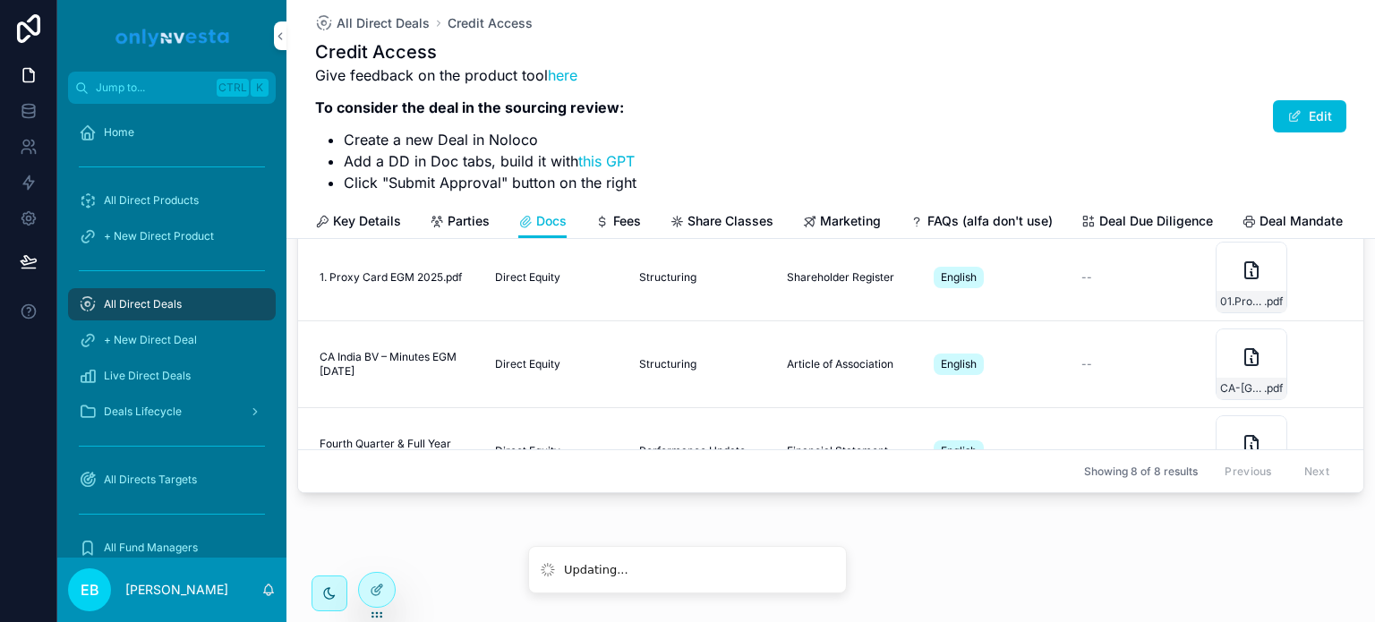
scroll to position [301, 0]
